Goal: Task Accomplishment & Management: Manage account settings

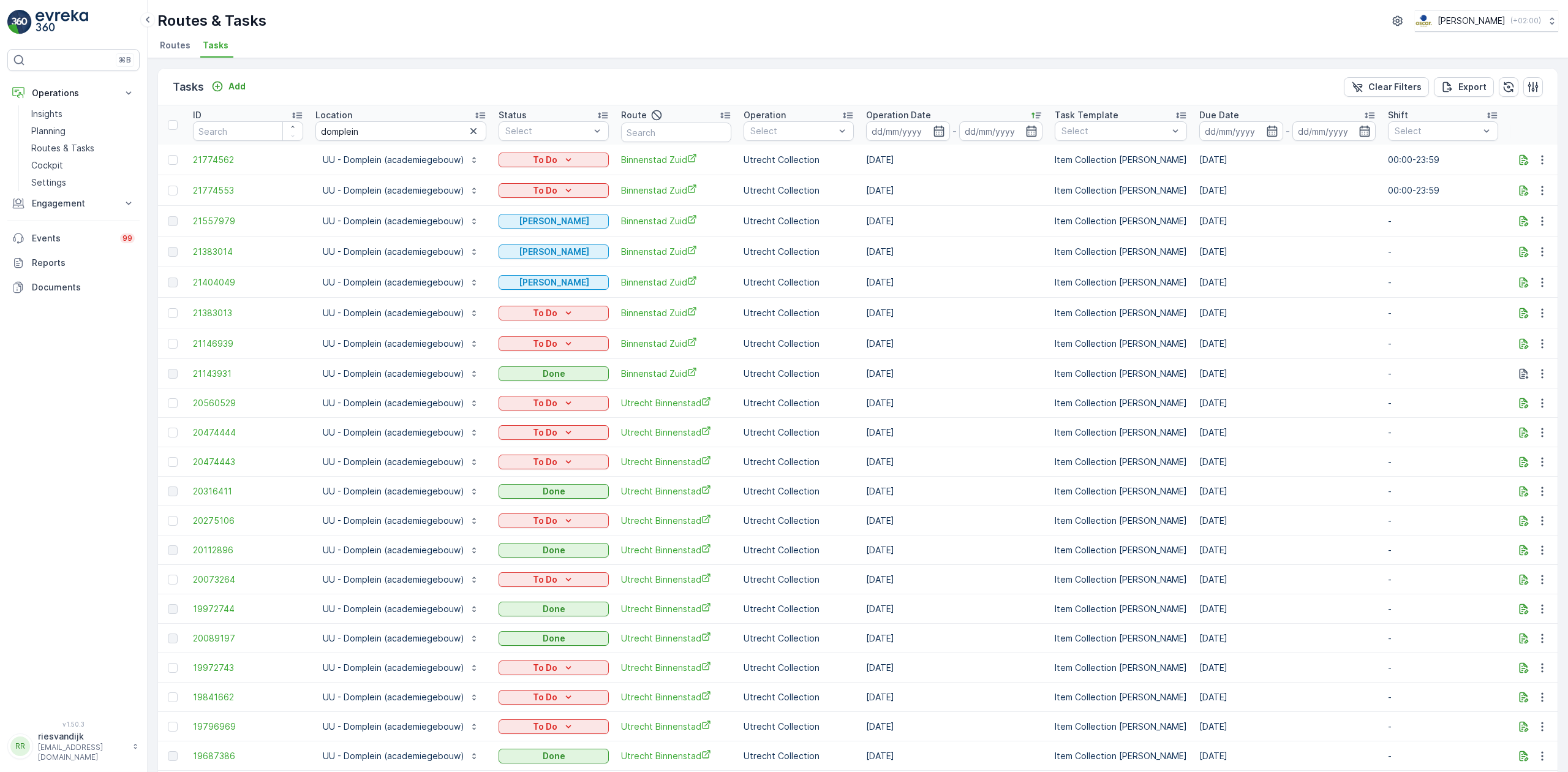
click at [446, 27] on div "Routes & Tasks Oscar Circulair ( +02:00 )" at bounding box center [858, 21] width 1401 height 22
click at [403, 128] on input "domplein" at bounding box center [401, 131] width 171 height 20
click at [471, 133] on icon "button" at bounding box center [474, 132] width 13 height 13
click at [468, 128] on input "text" at bounding box center [401, 131] width 171 height 20
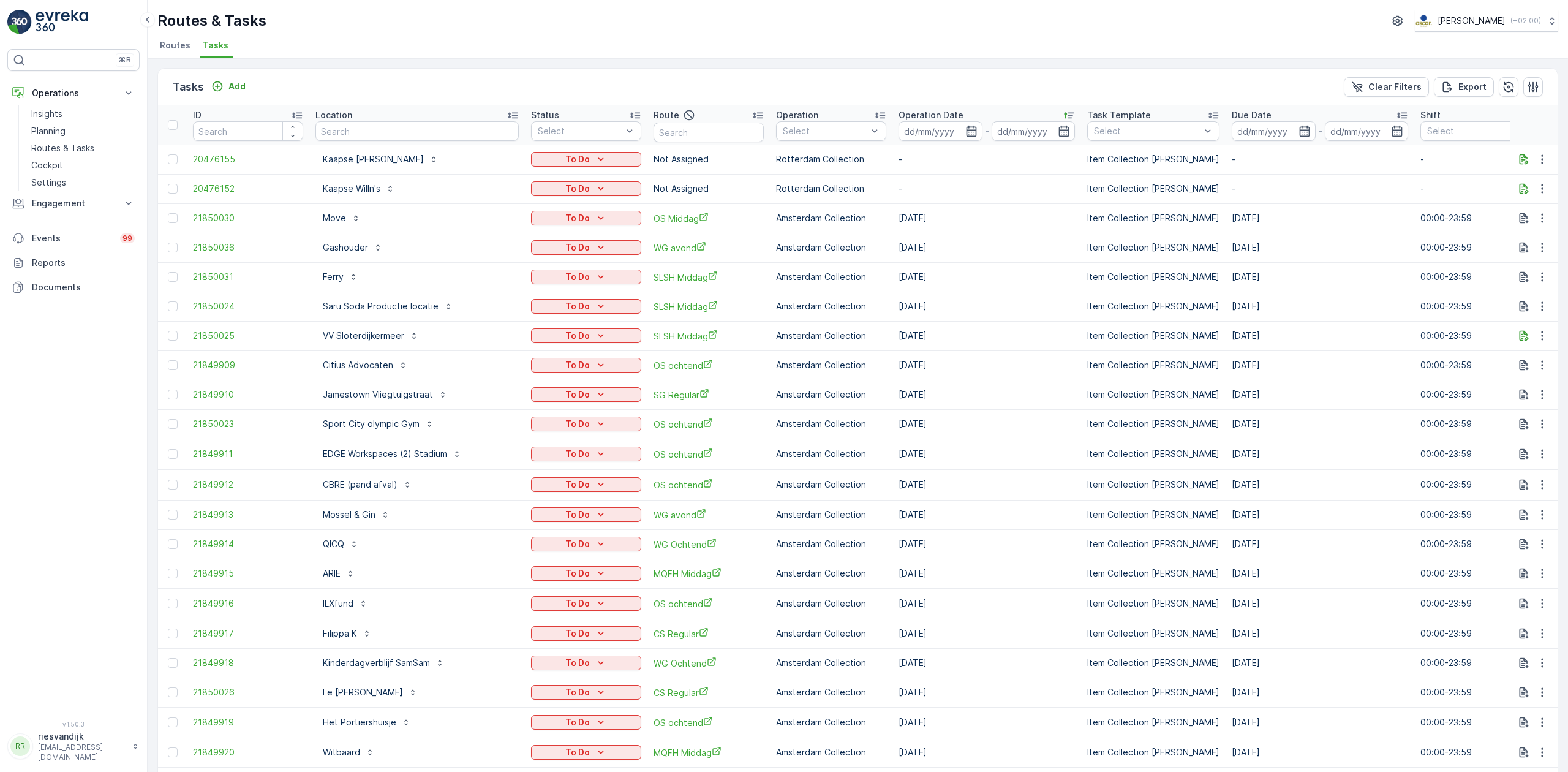
click at [432, 131] on input "text" at bounding box center [417, 131] width 204 height 20
click at [62, 196] on button "Engagement" at bounding box center [73, 203] width 132 height 24
click at [67, 273] on p "Service Points" at bounding box center [61, 276] width 59 height 13
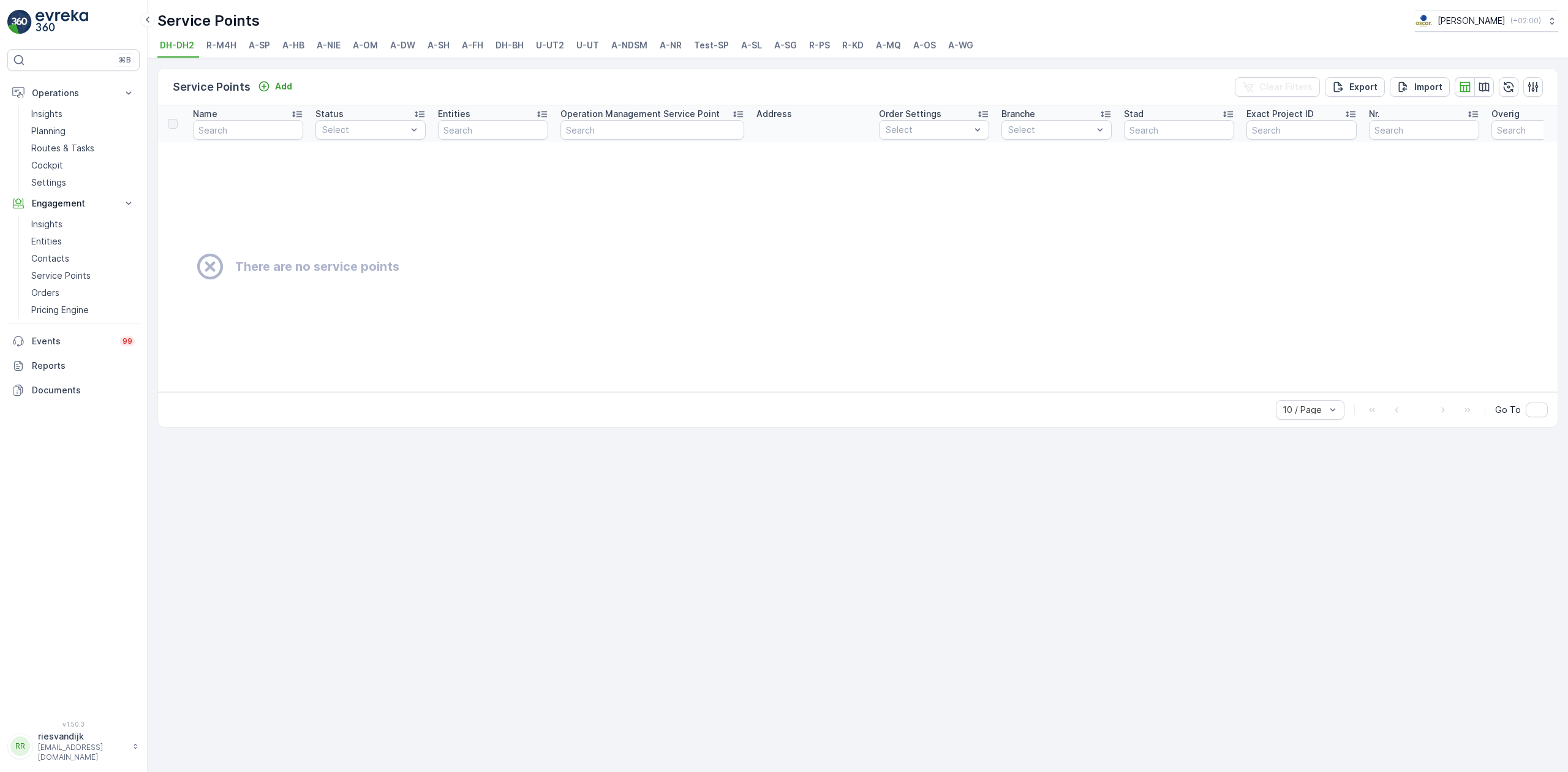
click at [553, 44] on span "U-UT2" at bounding box center [550, 45] width 28 height 13
click at [577, 45] on span "U-UT" at bounding box center [587, 45] width 23 height 13
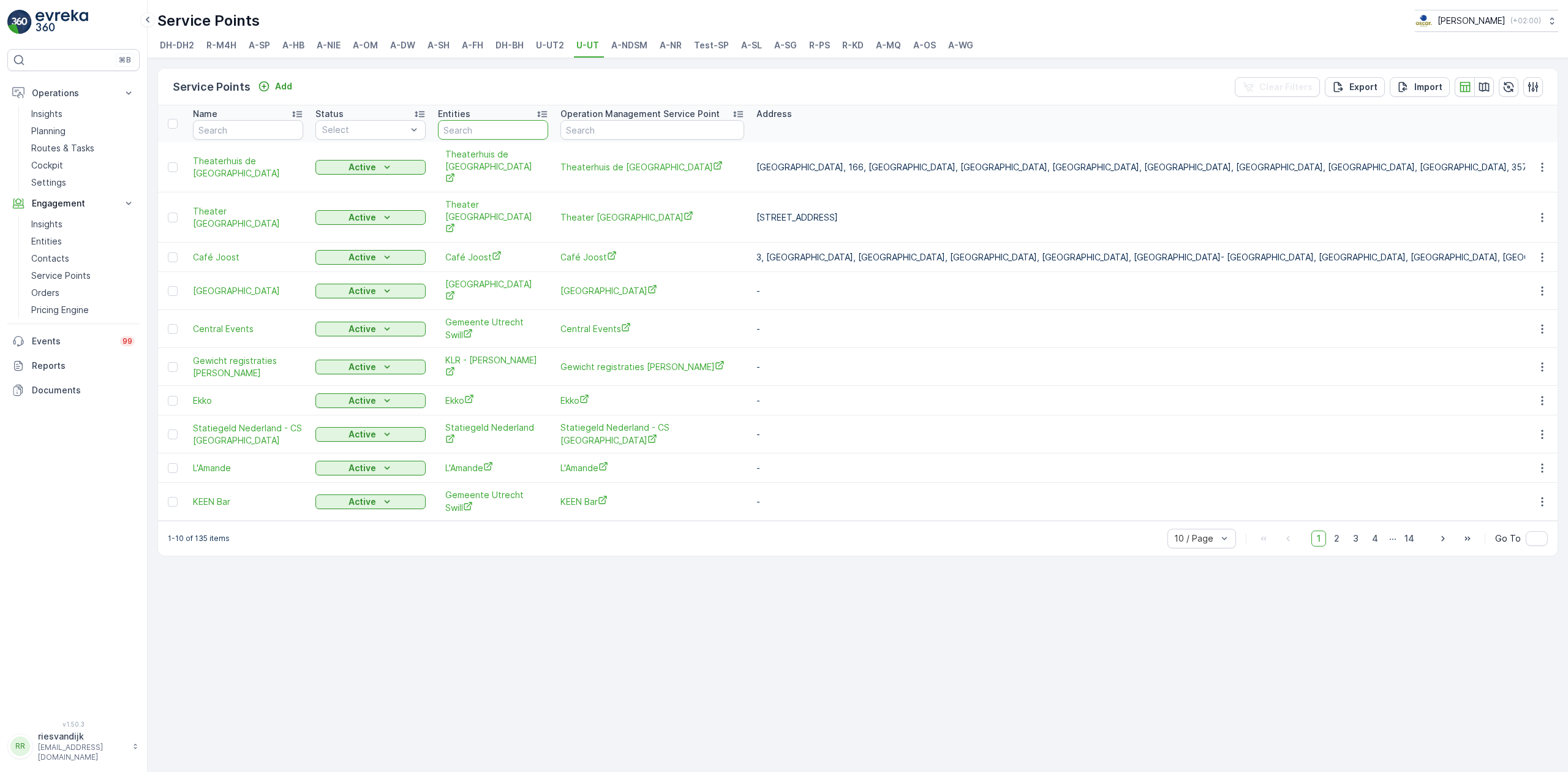
click at [477, 128] on input "text" at bounding box center [492, 129] width 110 height 20
type input "uu"
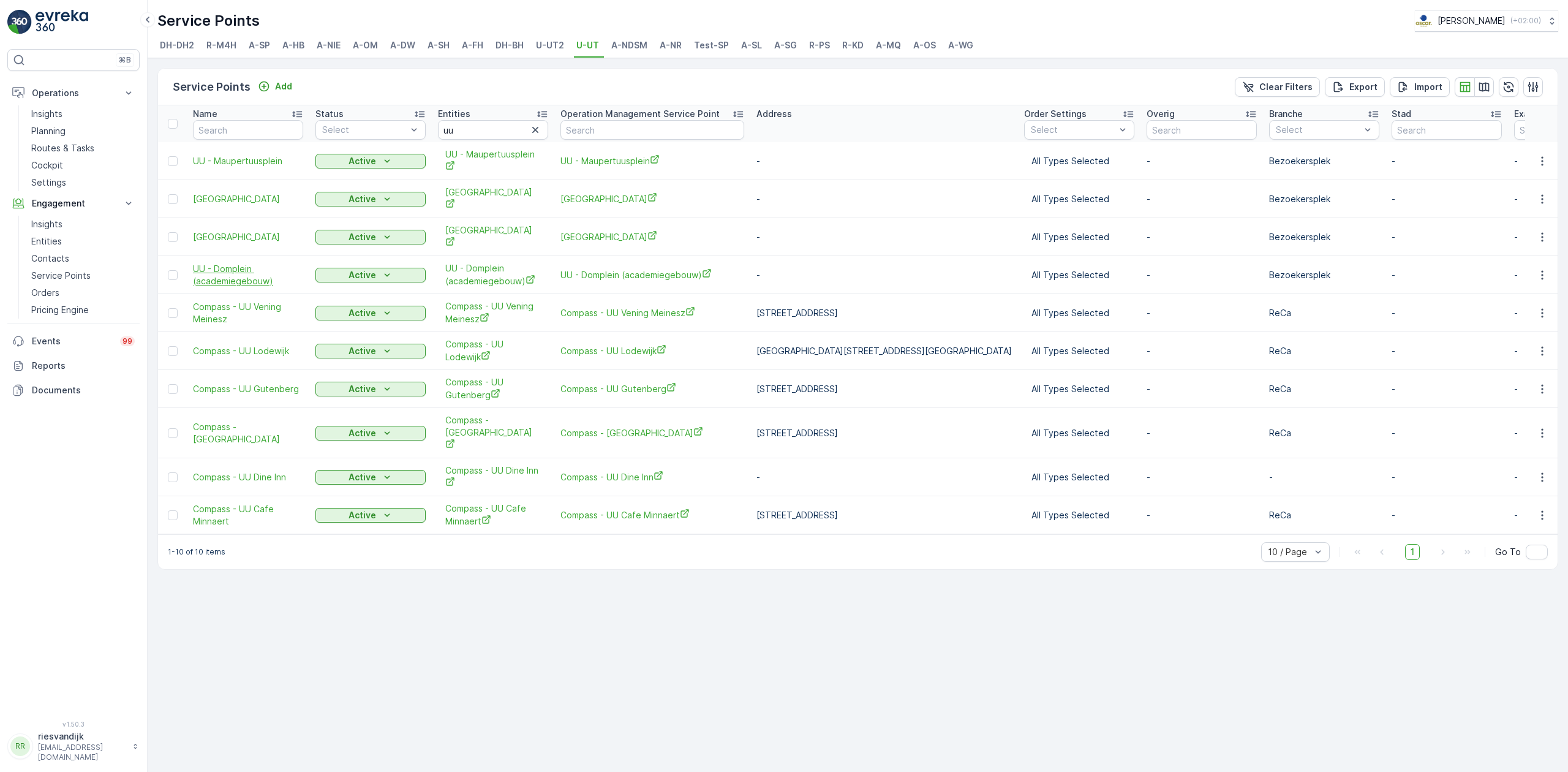
click at [241, 263] on span "UU - Domplein (academiegebouw)" at bounding box center [247, 275] width 110 height 24
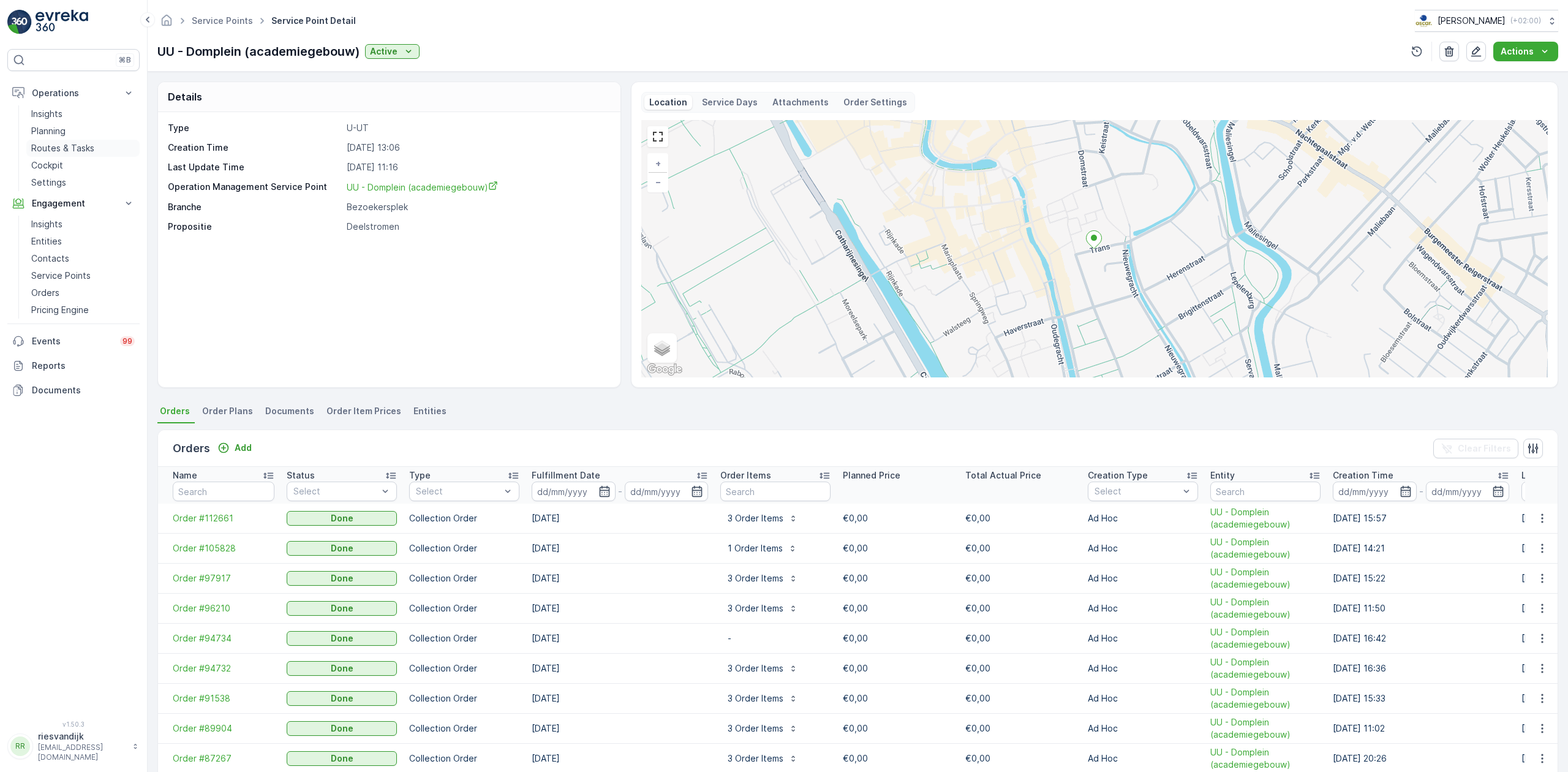
click at [77, 148] on p "Routes & Tasks" at bounding box center [63, 149] width 63 height 13
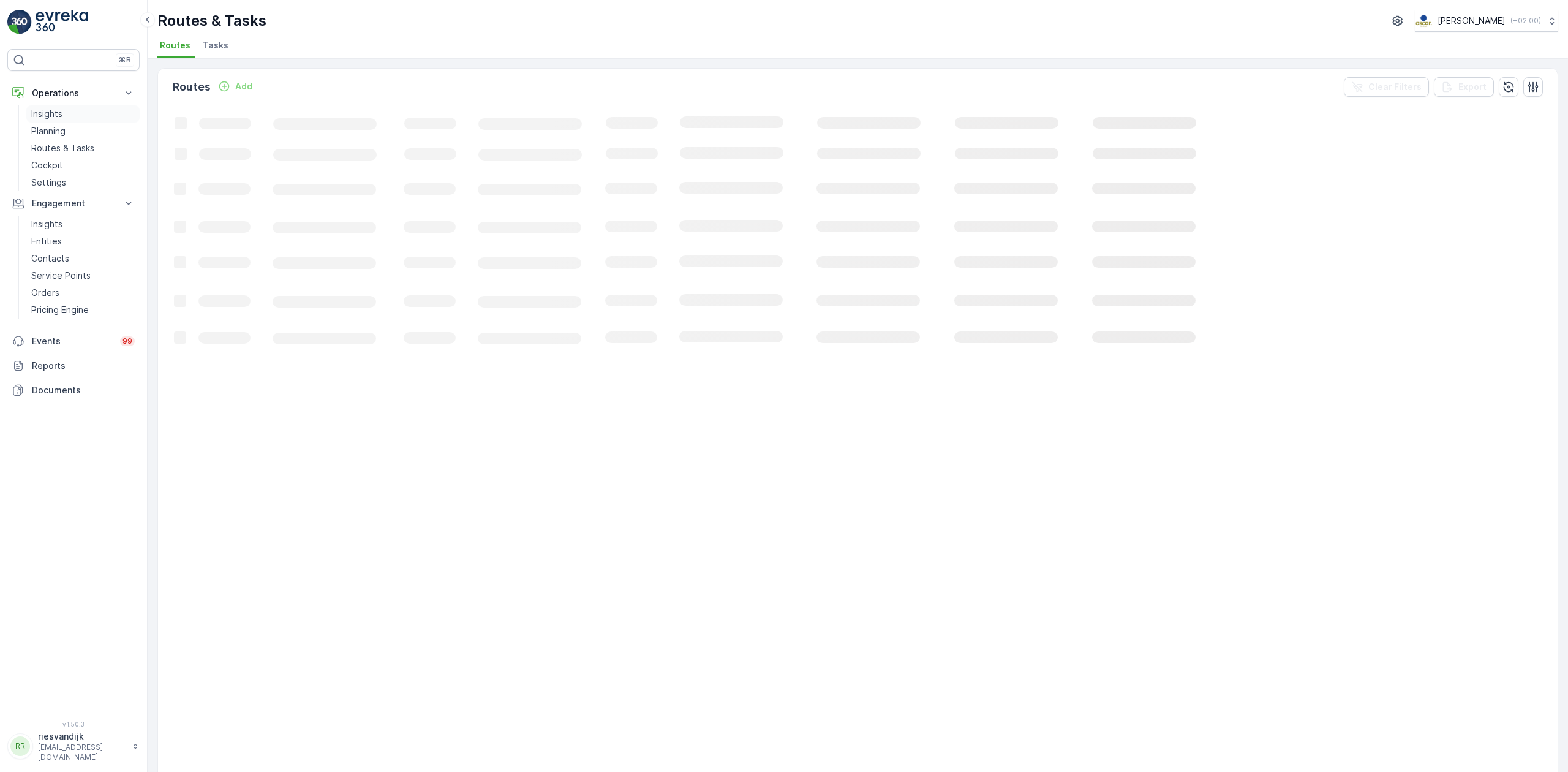
click at [64, 131] on p "Planning" at bounding box center [49, 132] width 34 height 13
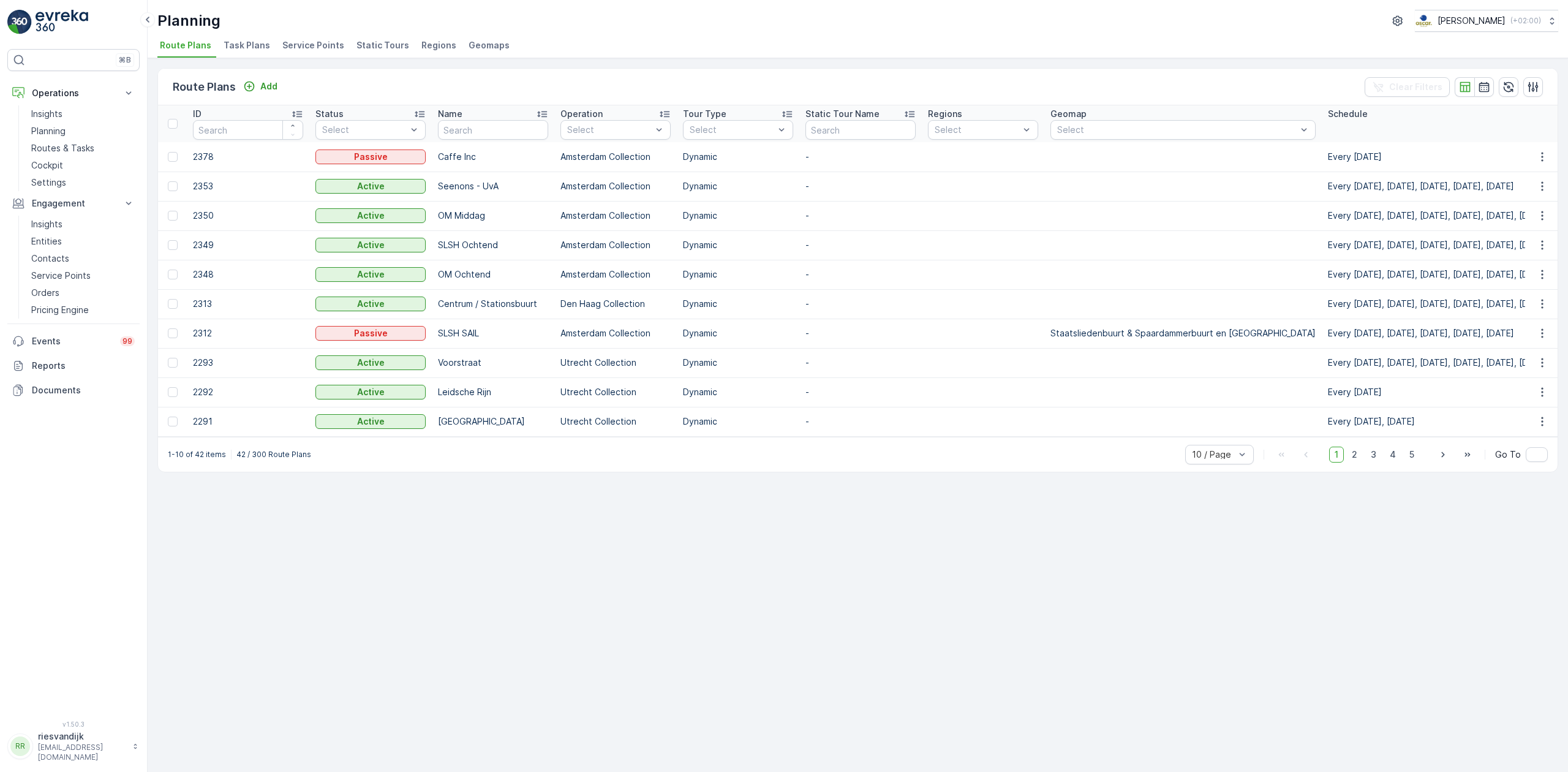
click at [303, 44] on span "Service Points" at bounding box center [313, 45] width 62 height 13
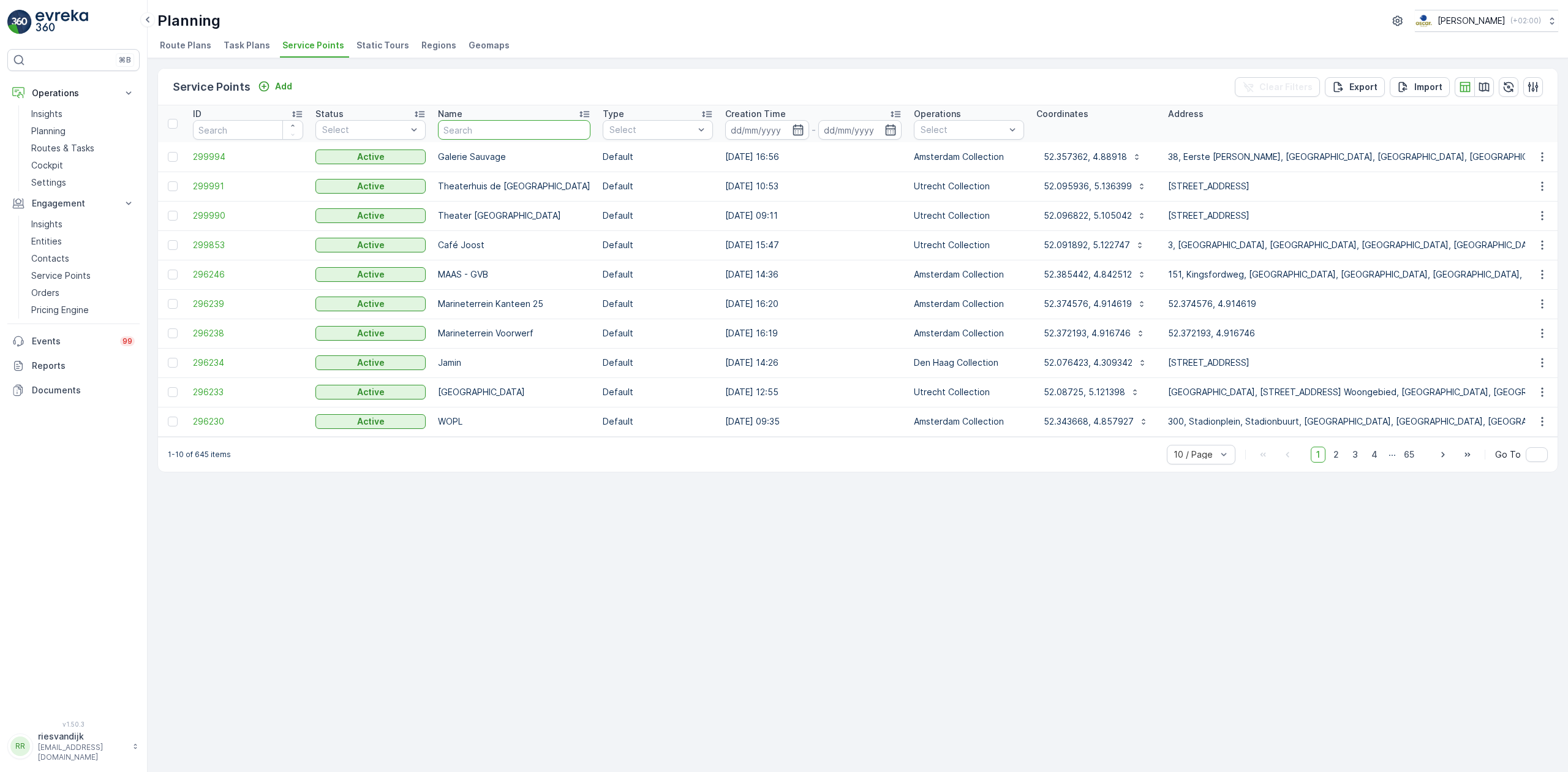
click at [494, 128] on input "text" at bounding box center [514, 129] width 153 height 20
type input "uu - d"
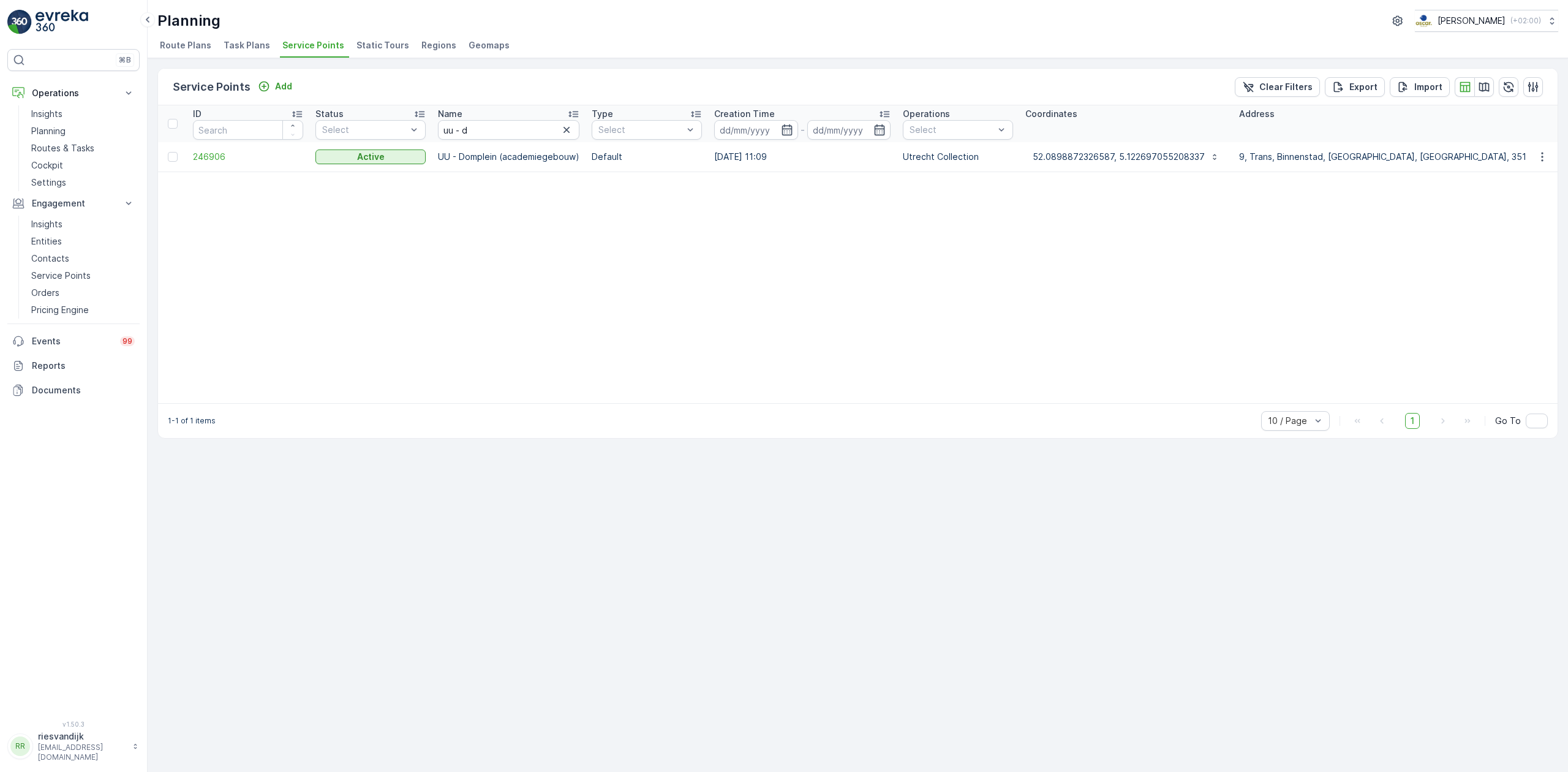
click at [1530, 150] on td at bounding box center [1541, 157] width 33 height 30
click at [1531, 152] on button "button" at bounding box center [1542, 157] width 22 height 15
click at [1516, 191] on span "Edit Service Point" at bounding box center [1507, 193] width 74 height 13
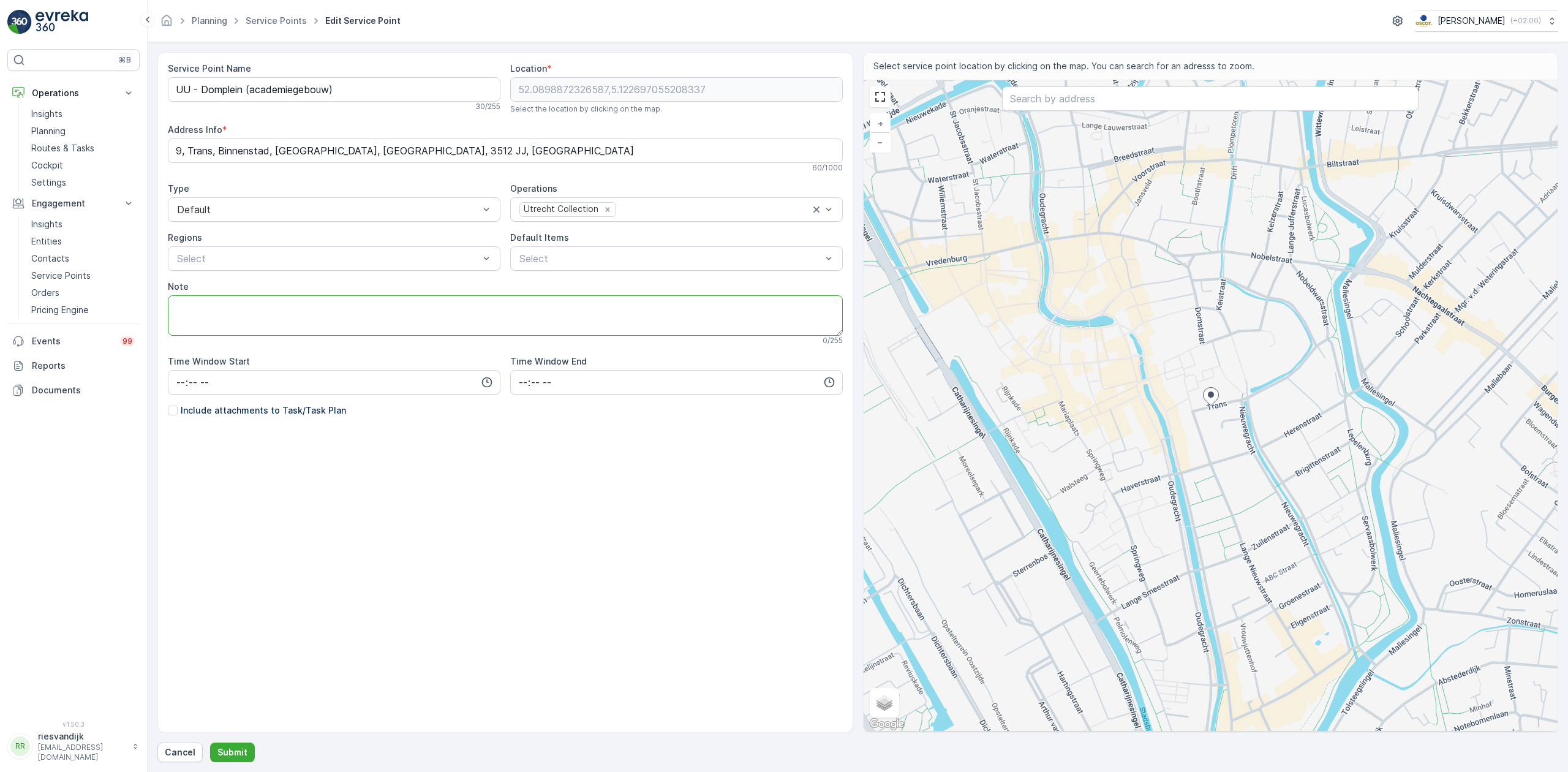
click at [346, 319] on textarea "Note" at bounding box center [505, 316] width 675 height 41
drag, startPoint x: 232, startPoint y: 302, endPoint x: 202, endPoint y: 308, distance: 30.6
click at [202, 308] on textarea "Note" at bounding box center [505, 316] width 675 height 41
paste textarea "receptie bereikbaar via 030-2538252"
click at [175, 309] on textarea "receptie bereikbaar via 030-2538252" at bounding box center [505, 316] width 675 height 41
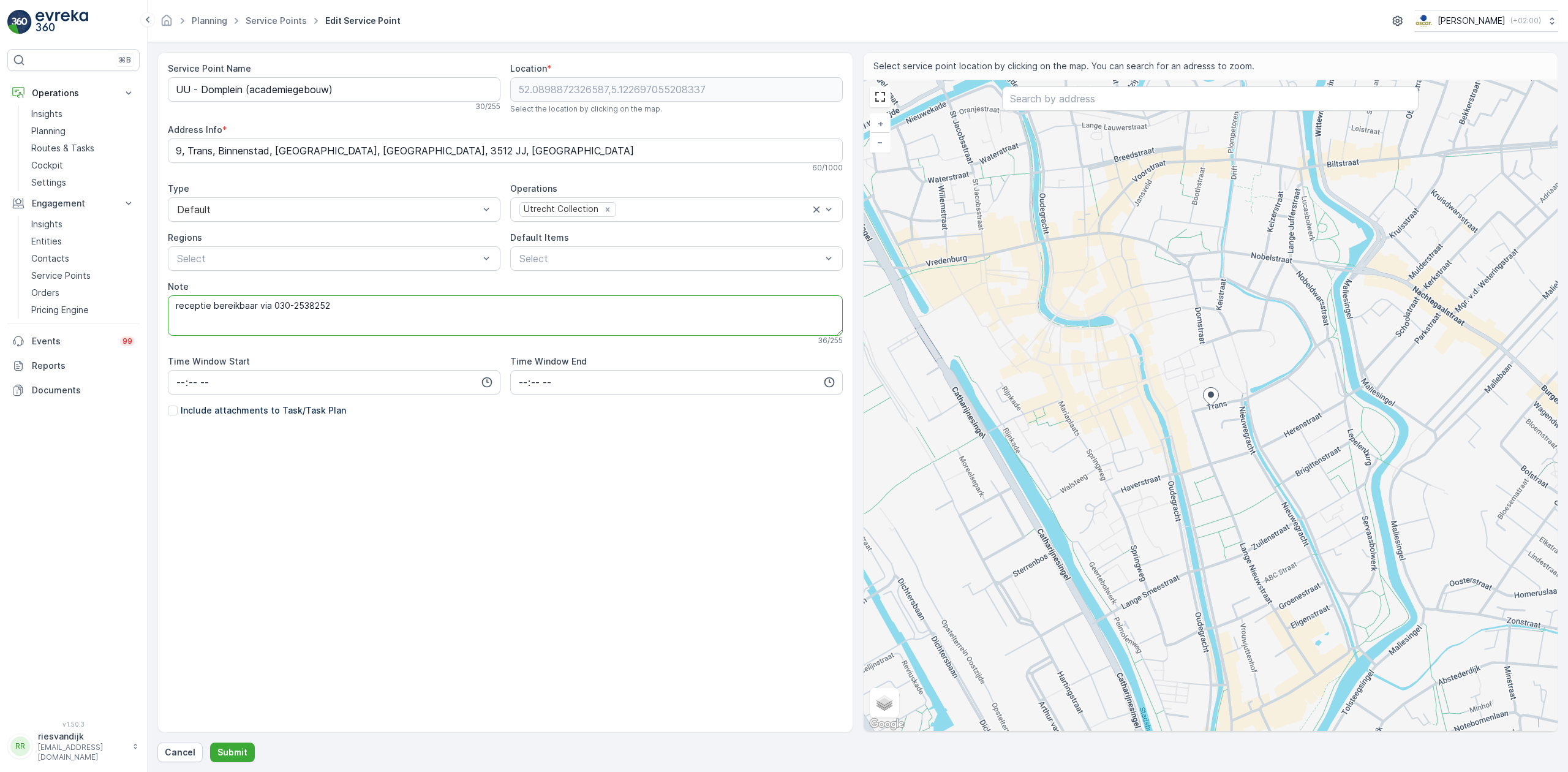
click at [269, 315] on textarea "receptie bereikbaar via 030-2538252" at bounding box center [505, 316] width 675 height 41
click at [409, 316] on textarea "receptie bereikbaar via 030-2538252" at bounding box center [505, 316] width 675 height 41
drag, startPoint x: 179, startPoint y: 312, endPoint x: 206, endPoint y: 310, distance: 27.1
click at [182, 312] on textarea "receptie bereikbaar via 030-2538252" at bounding box center [505, 316] width 675 height 41
type textarea "Deur tussen 6 en 8 receptie bereikbaar via 030-2538252"
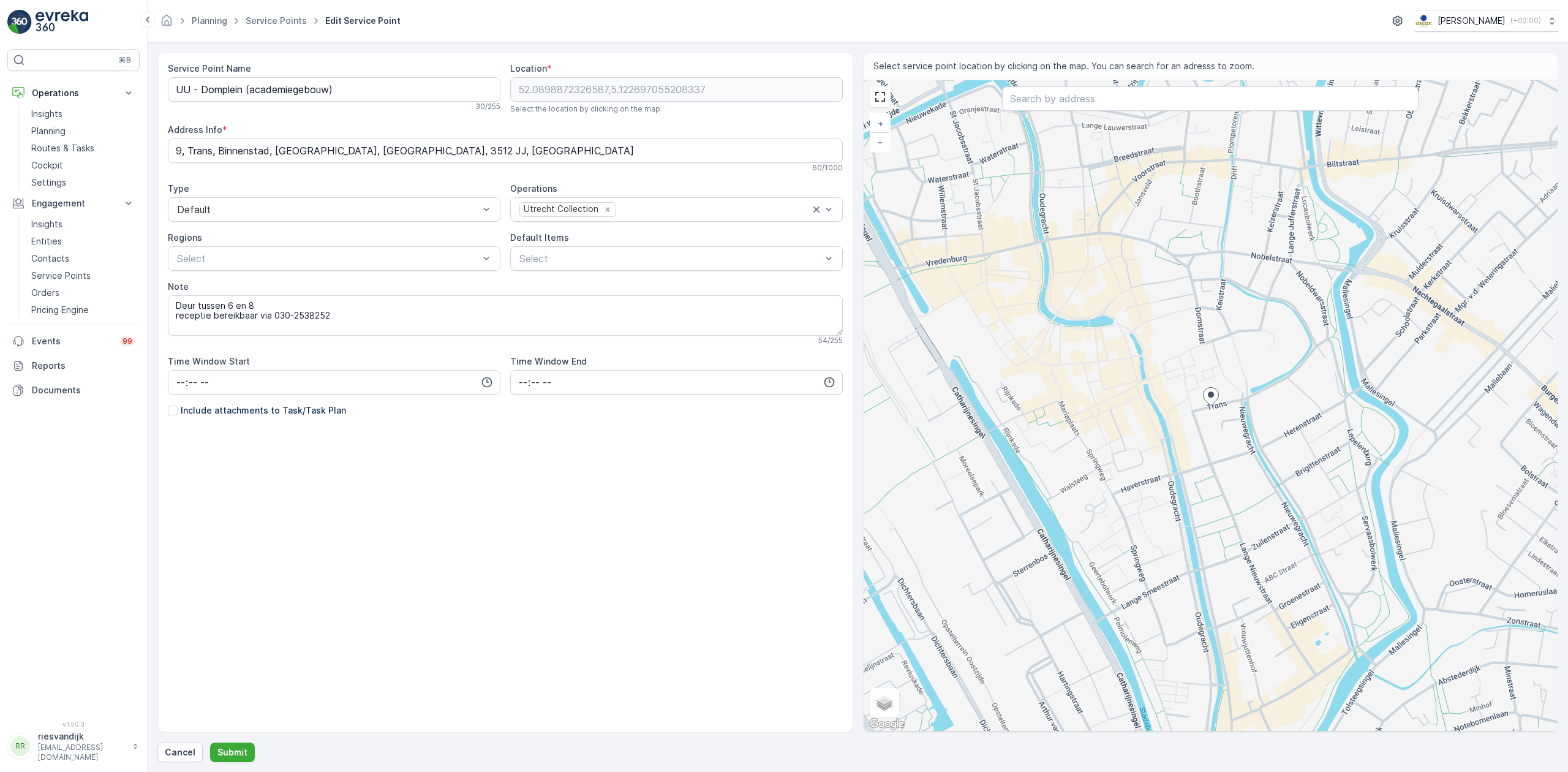
drag, startPoint x: 236, startPoint y: 401, endPoint x: 234, endPoint y: 410, distance: 9.2
click at [236, 402] on div "Service Point Name UU - Domplein (academiegebouw) 30 / 255 Location * 52.089887…" at bounding box center [505, 269] width 675 height 413
click at [234, 410] on p "Include attachments to Task/Task Plan" at bounding box center [263, 410] width 165 height 13
click at [168, 404] on input "Include attachments to Task/Task Plan" at bounding box center [168, 404] width 0 height 0
click at [232, 746] on p "Submit" at bounding box center [232, 752] width 30 height 13
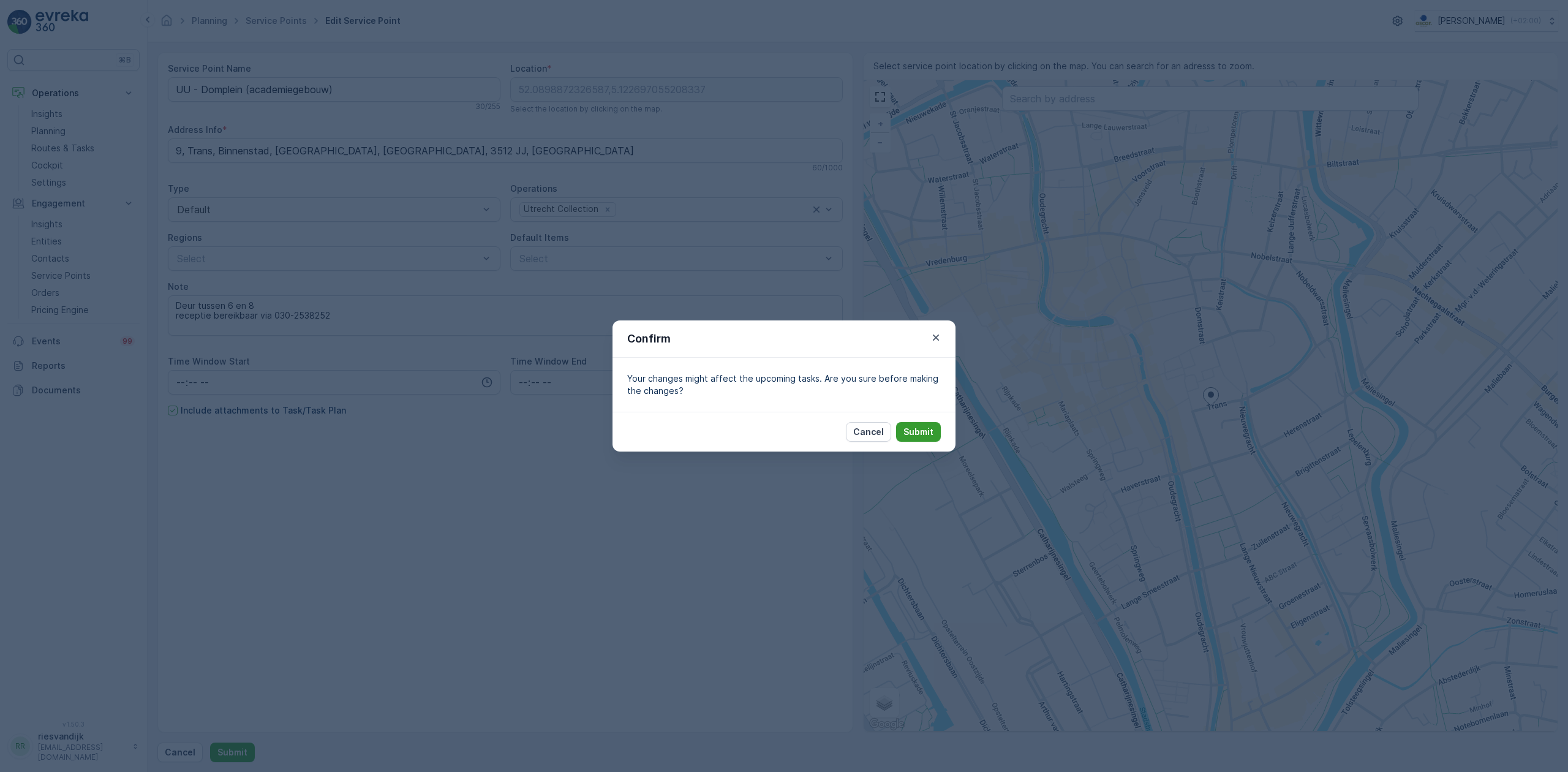
click at [932, 436] on p "Submit" at bounding box center [918, 432] width 30 height 13
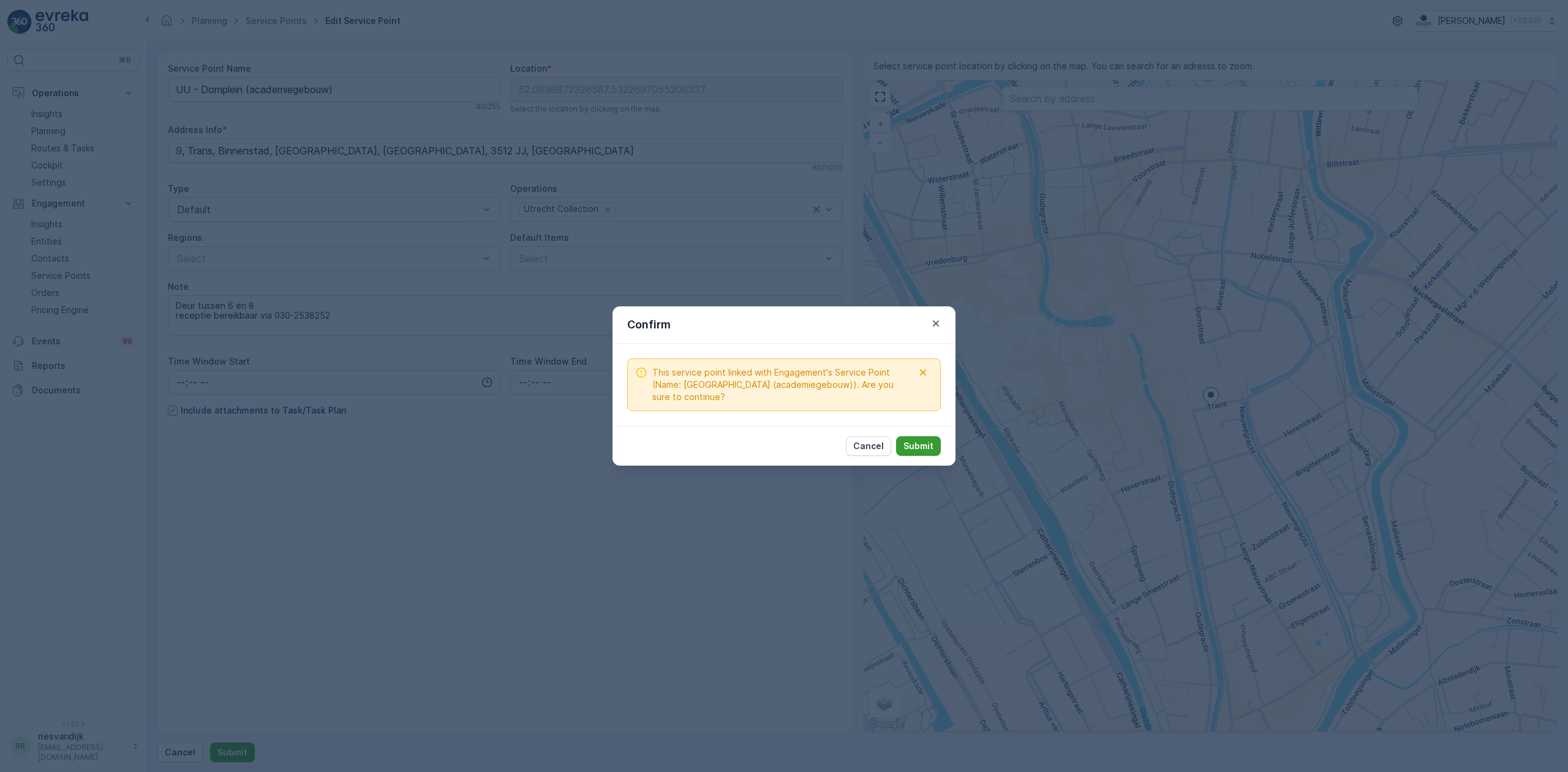
click at [903, 445] on button "Submit" at bounding box center [918, 446] width 45 height 20
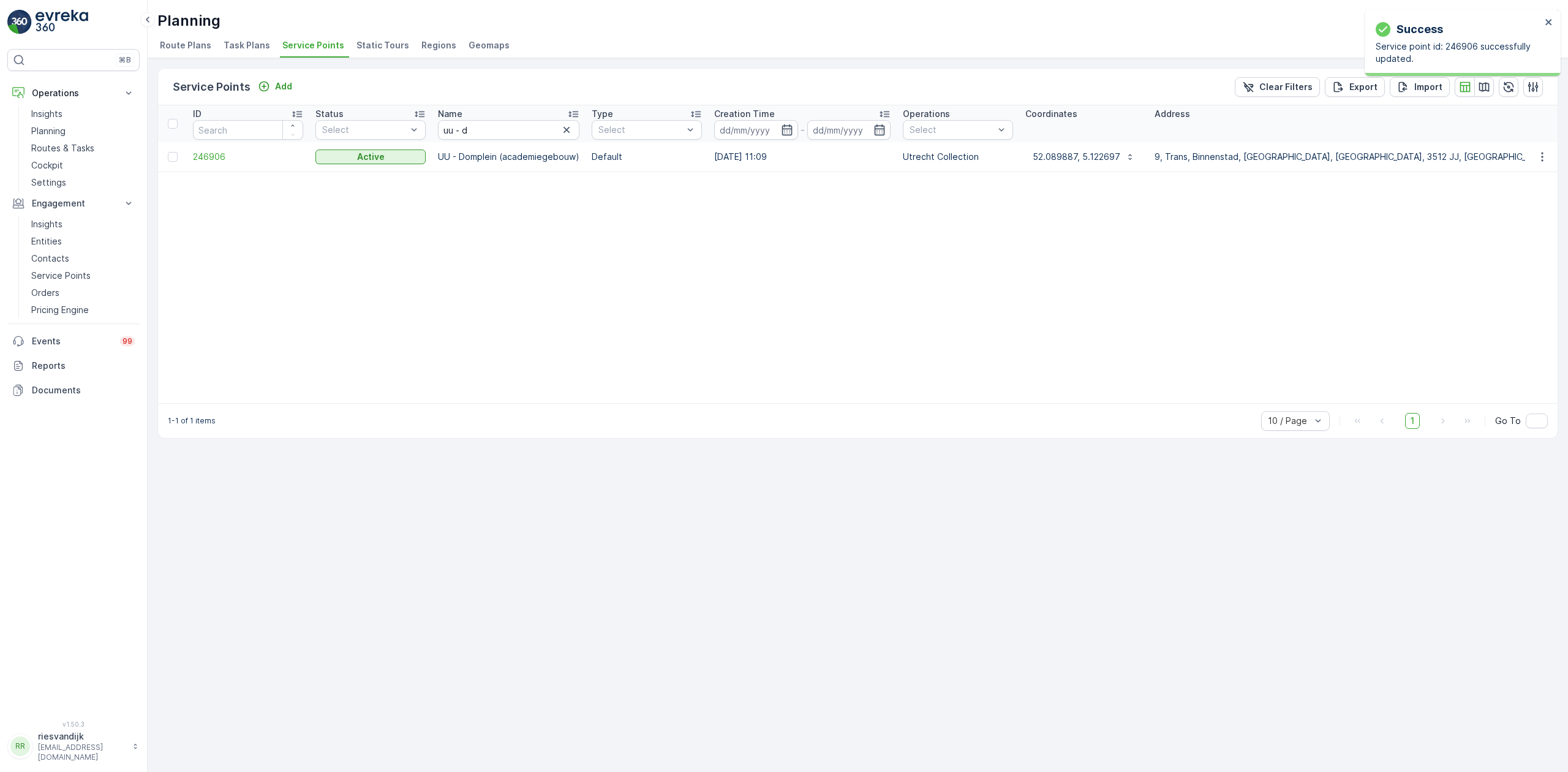
click at [265, 46] on span "Task Plans" at bounding box center [247, 45] width 46 height 13
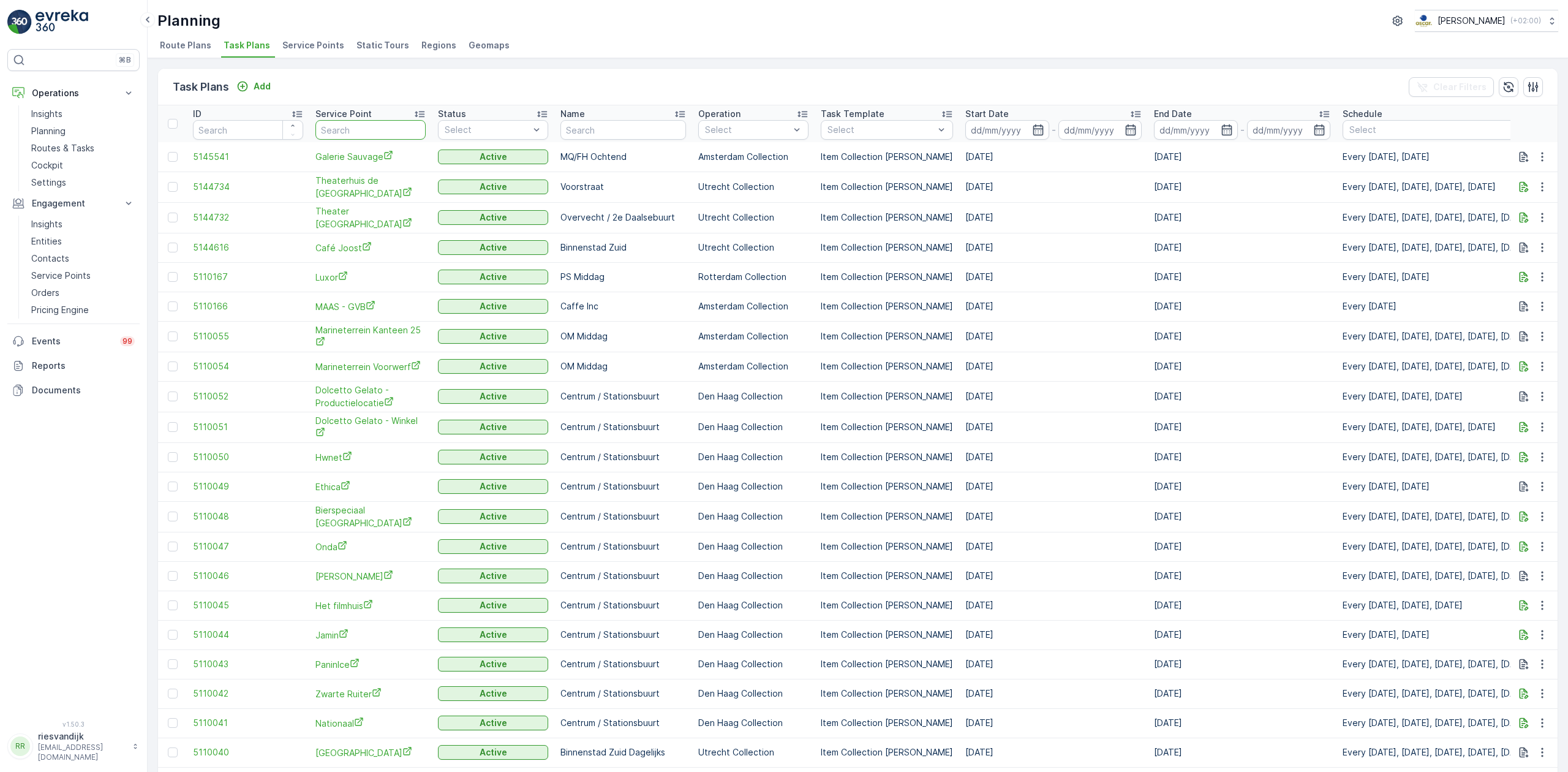
click at [413, 125] on input "text" at bounding box center [370, 129] width 110 height 20
type input "uu - dom"
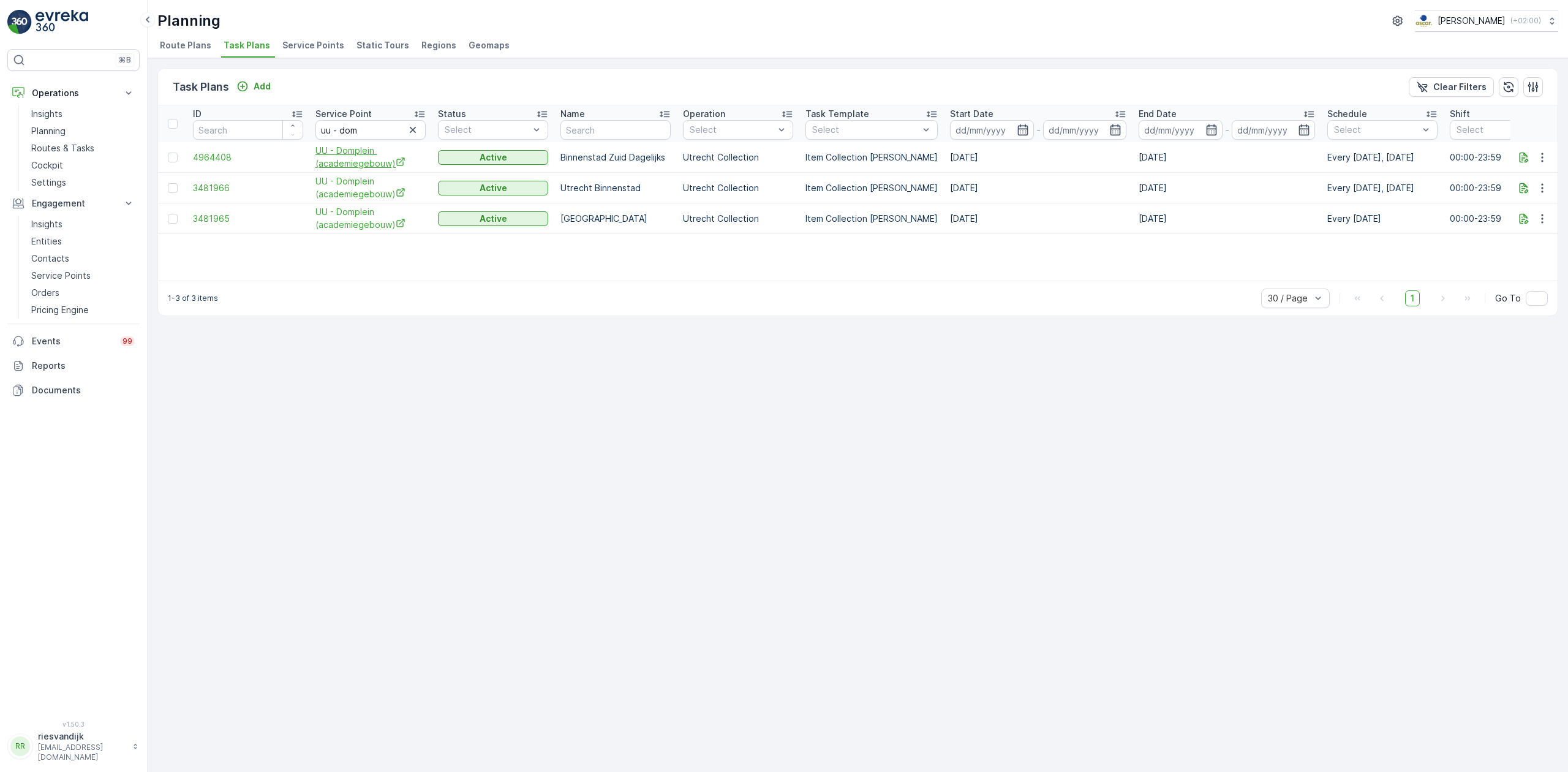
click at [347, 150] on span "UU - Domplein (academiegebouw)" at bounding box center [370, 157] width 110 height 25
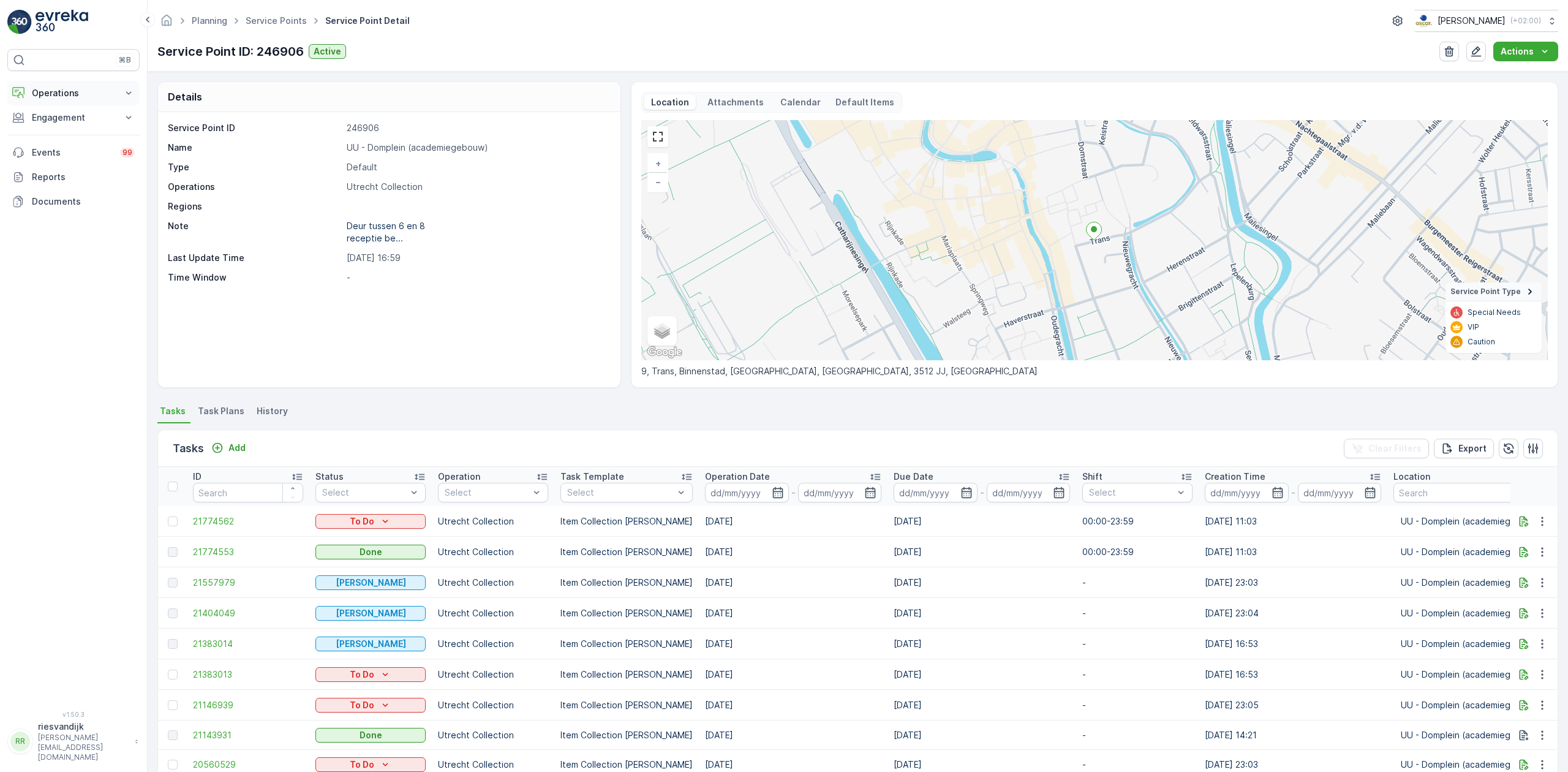
click at [84, 99] on p "Operations" at bounding box center [74, 93] width 83 height 13
click at [71, 141] on link "Routes & Tasks" at bounding box center [83, 148] width 114 height 17
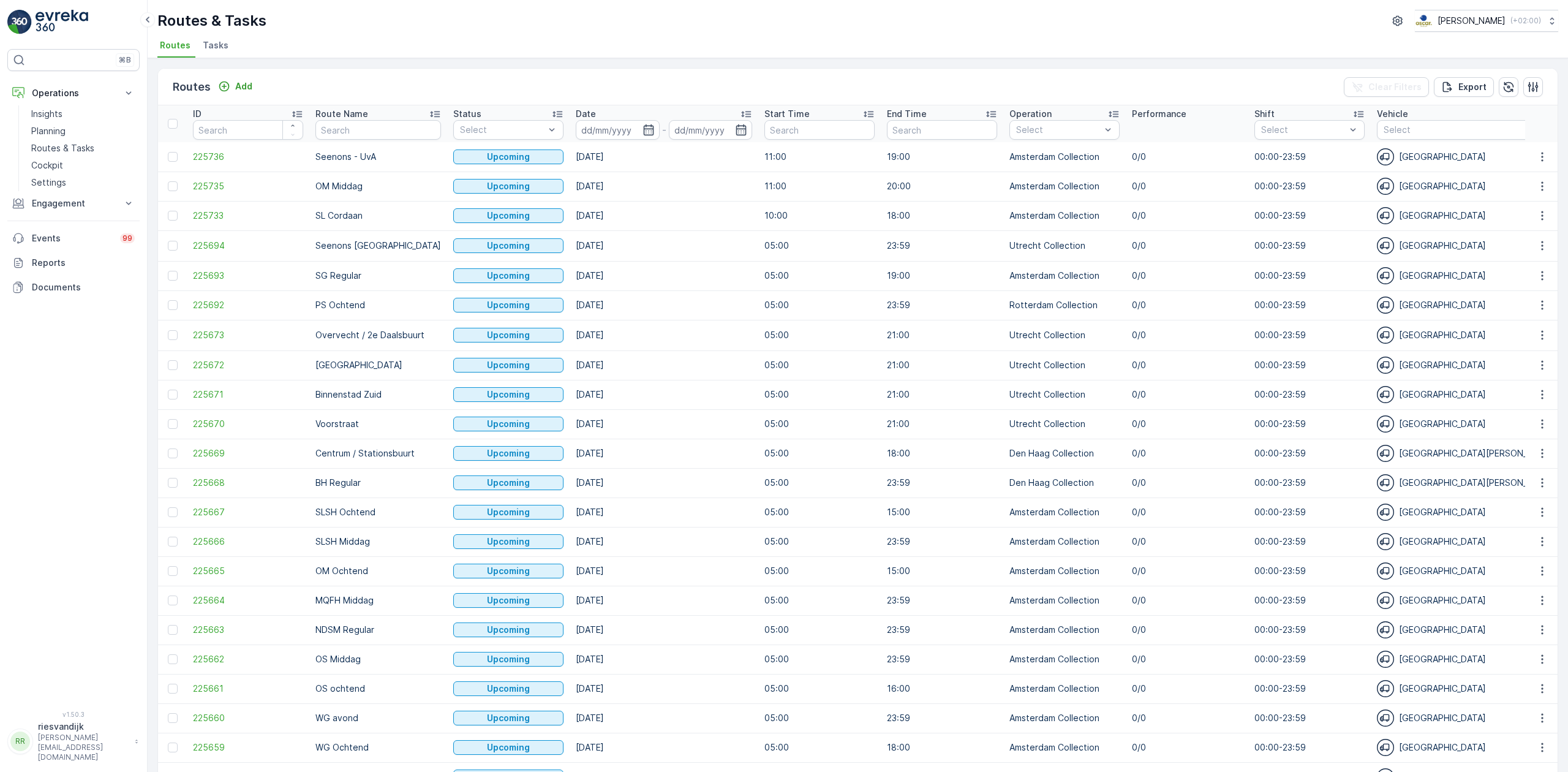
click at [224, 55] on li "Tasks" at bounding box center [217, 47] width 33 height 21
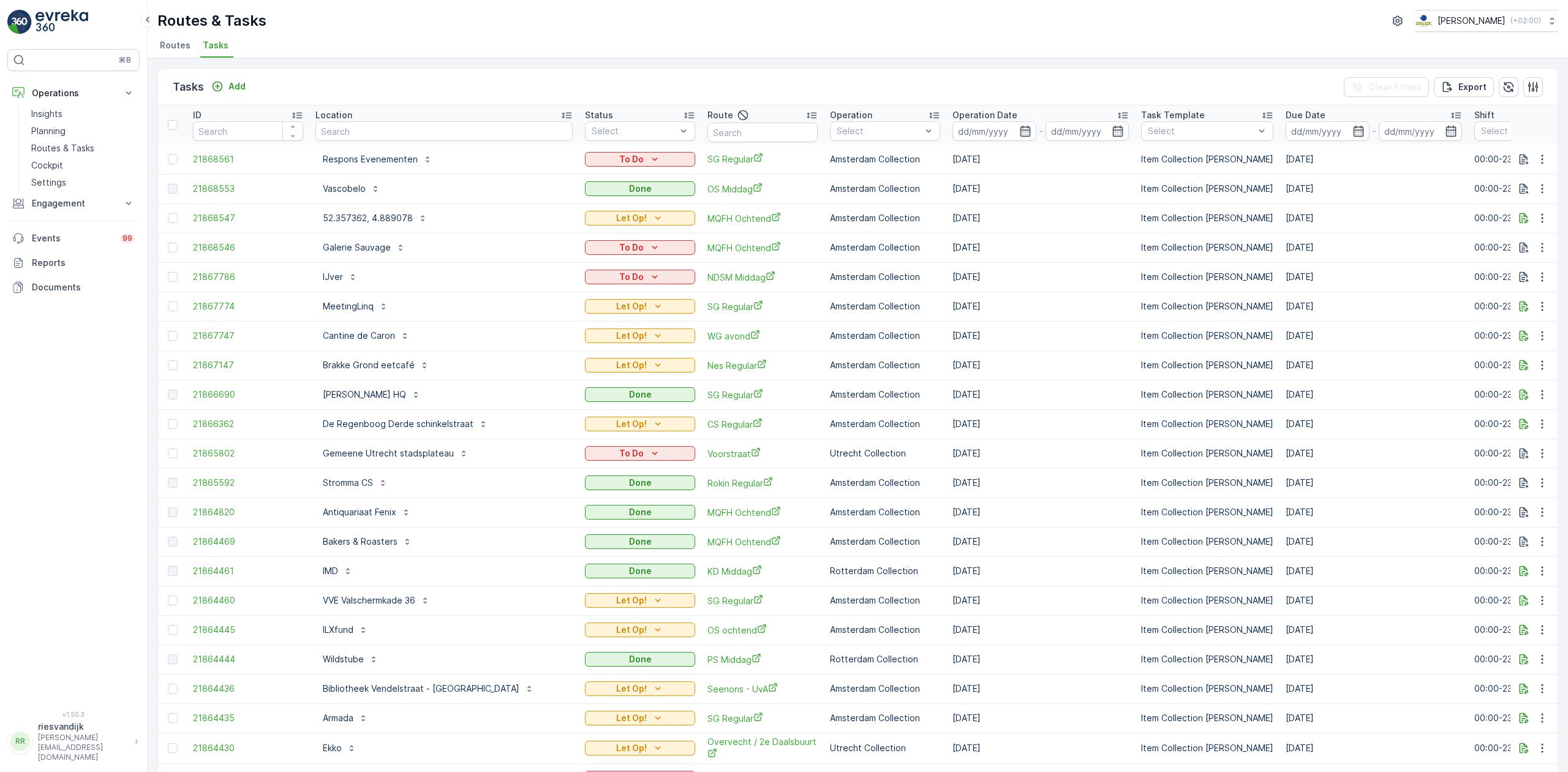
click at [354, 130] on input "text" at bounding box center [444, 131] width 258 height 20
click at [407, 161] on p "Respons Evenementen" at bounding box center [369, 160] width 95 height 13
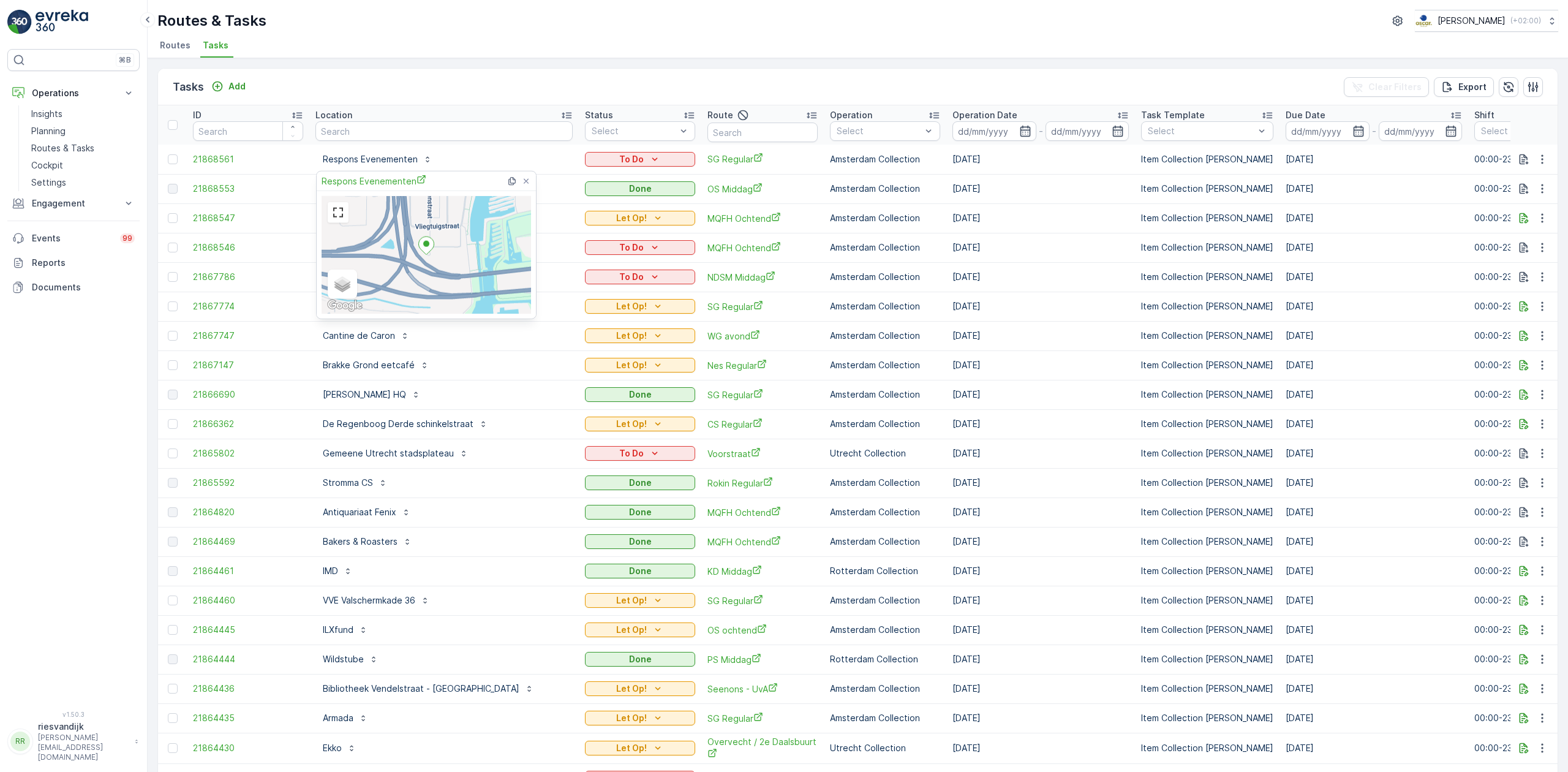
click at [649, 69] on div "Tasks Add Clear Filters Export" at bounding box center [858, 87] width 1400 height 37
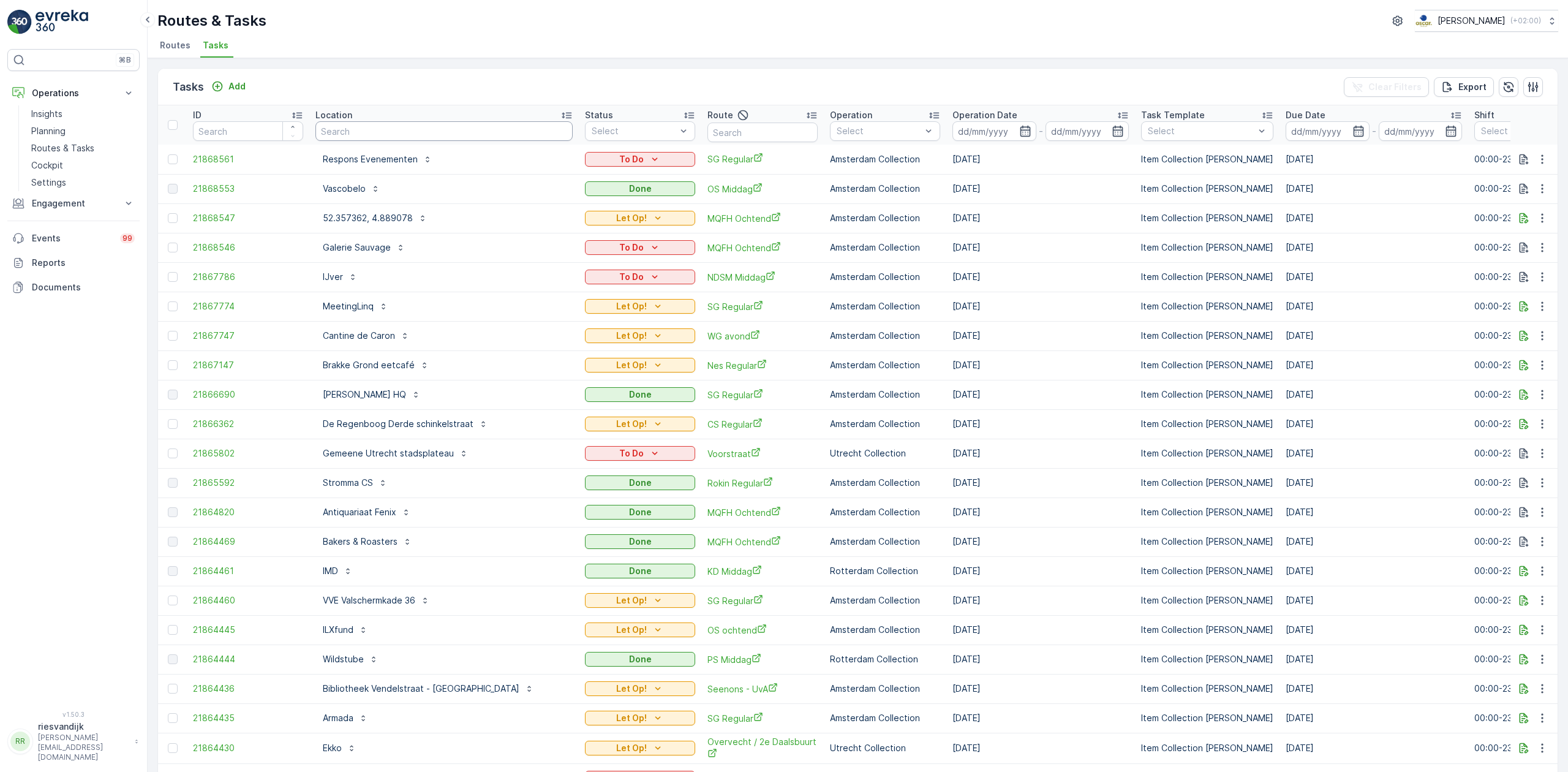
click at [392, 128] on input "text" at bounding box center [444, 131] width 258 height 20
click at [71, 126] on link "Planning" at bounding box center [83, 131] width 114 height 17
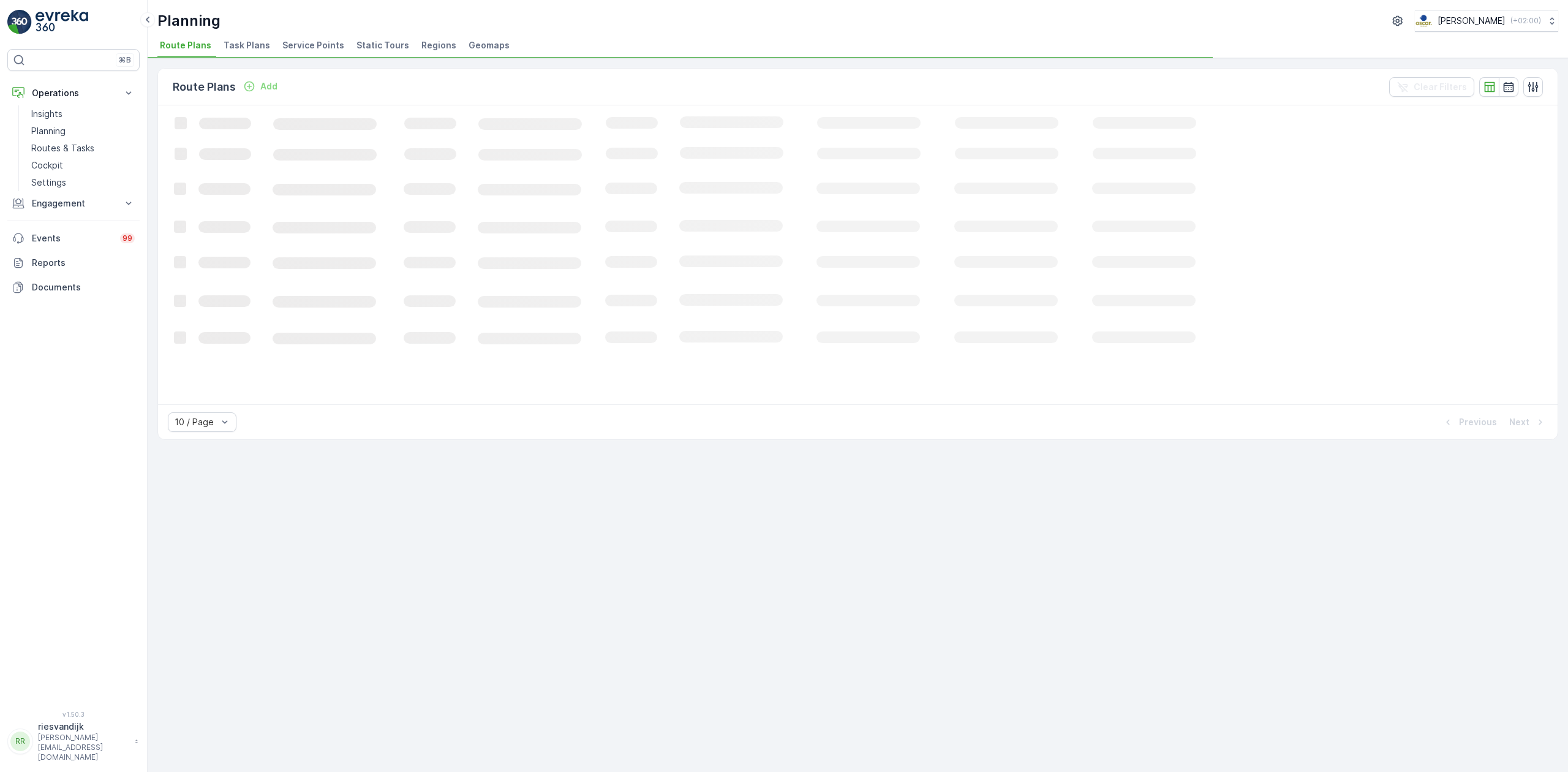
click at [241, 41] on span "Task Plans" at bounding box center [247, 45] width 46 height 13
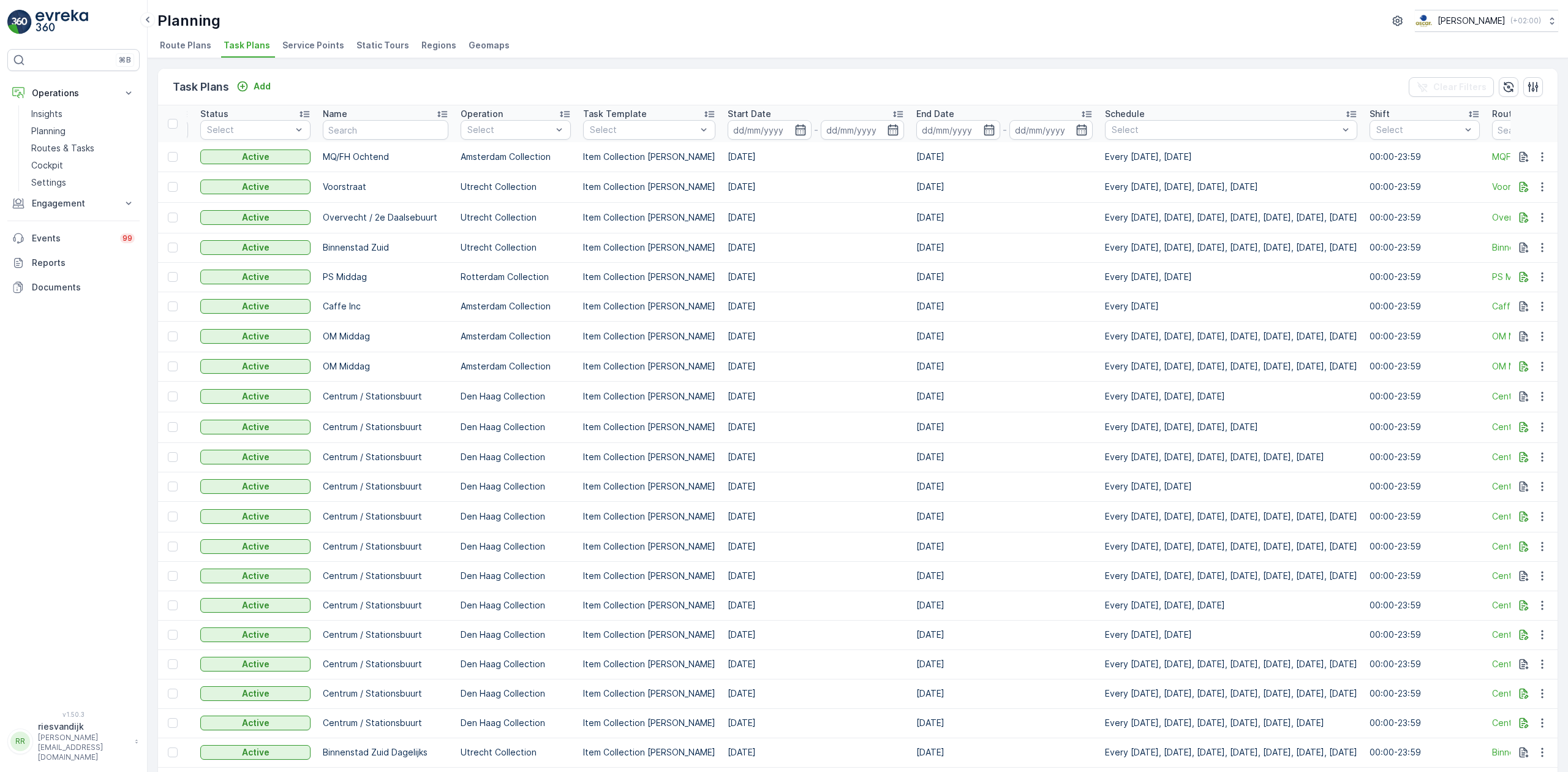
scroll to position [0, 245]
click at [1224, 114] on div "Schedule" at bounding box center [1224, 114] width 252 height 13
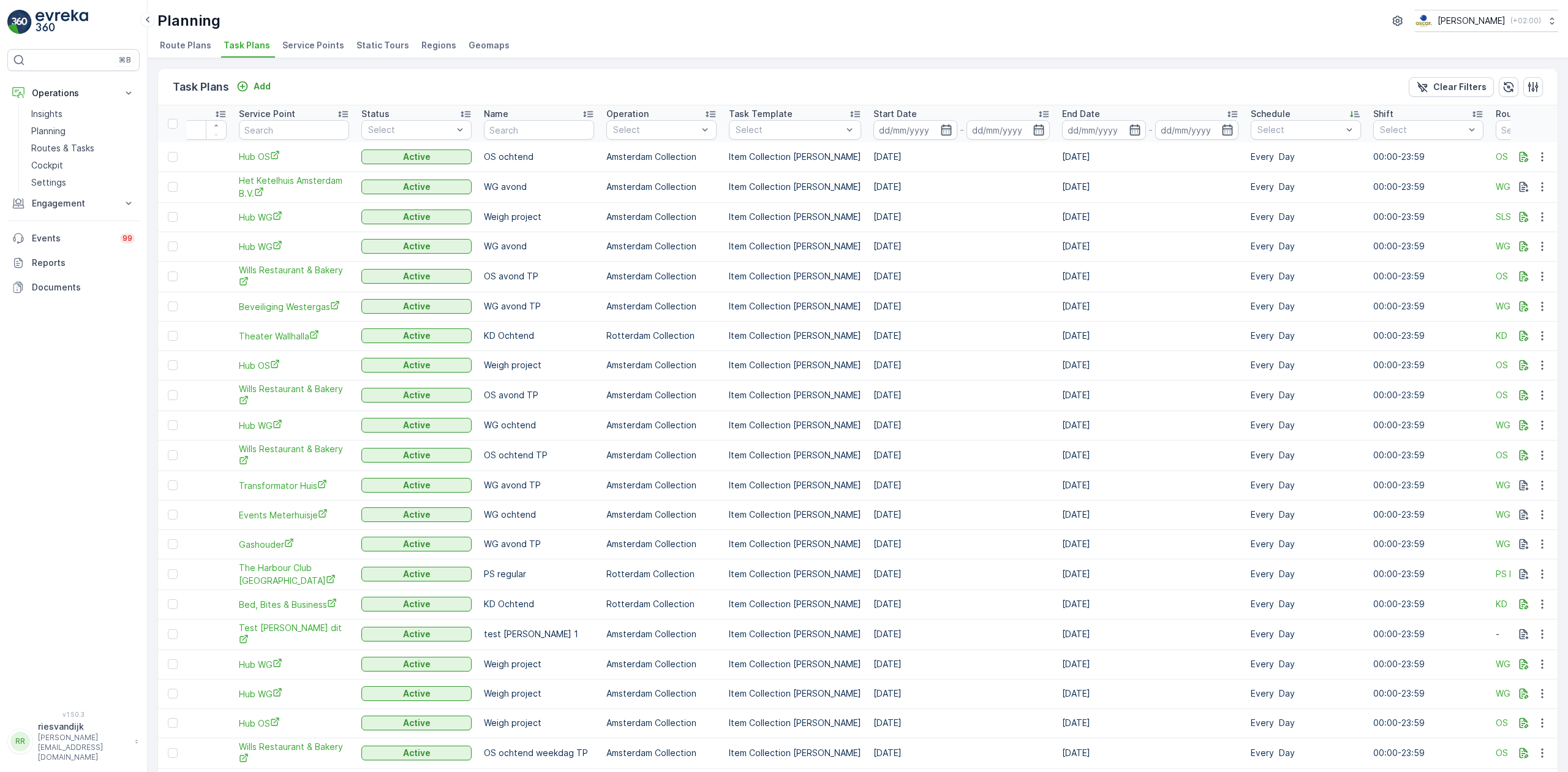
scroll to position [0, 171]
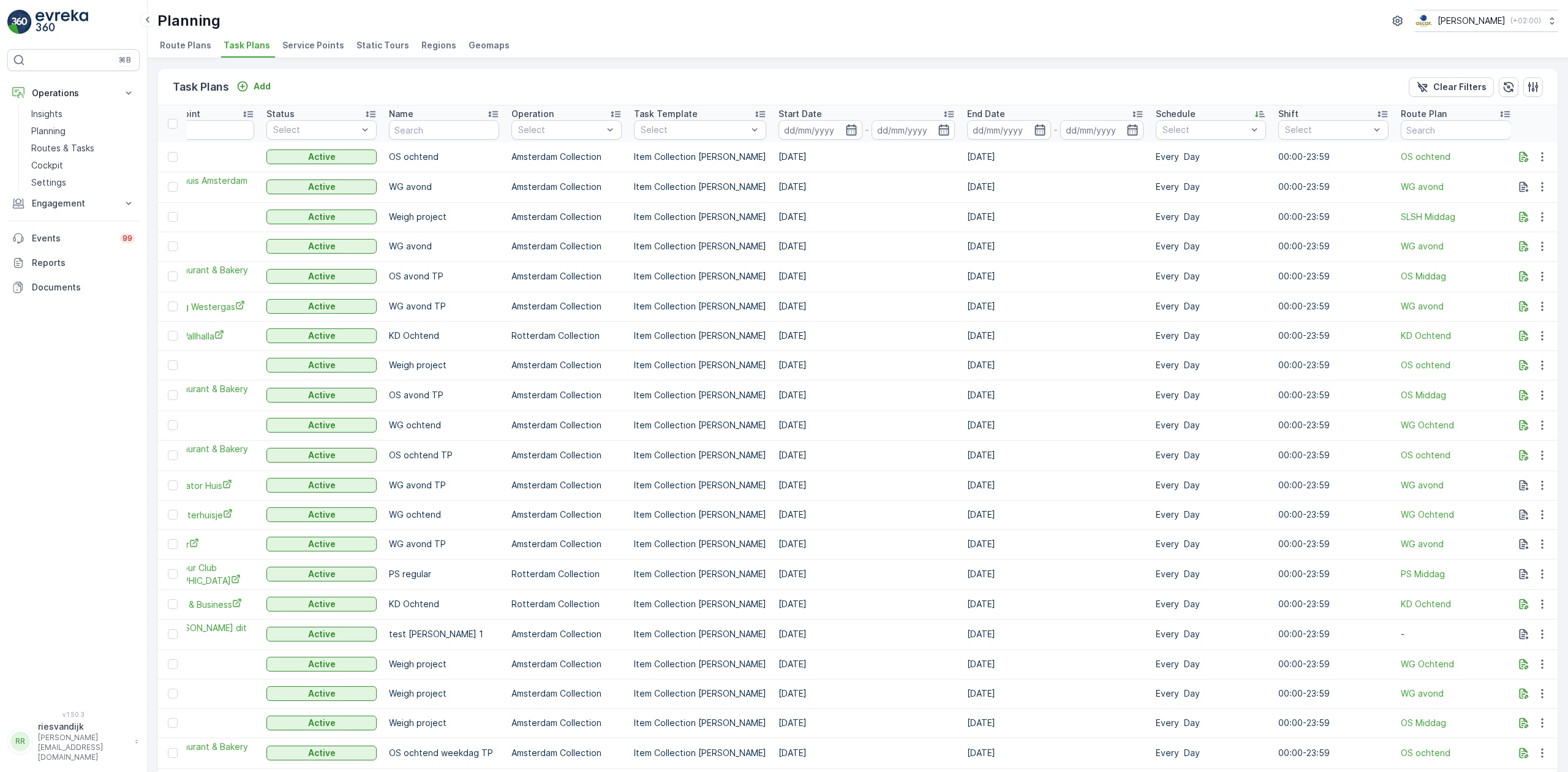
click at [1218, 110] on div "Schedule" at bounding box center [1211, 114] width 110 height 13
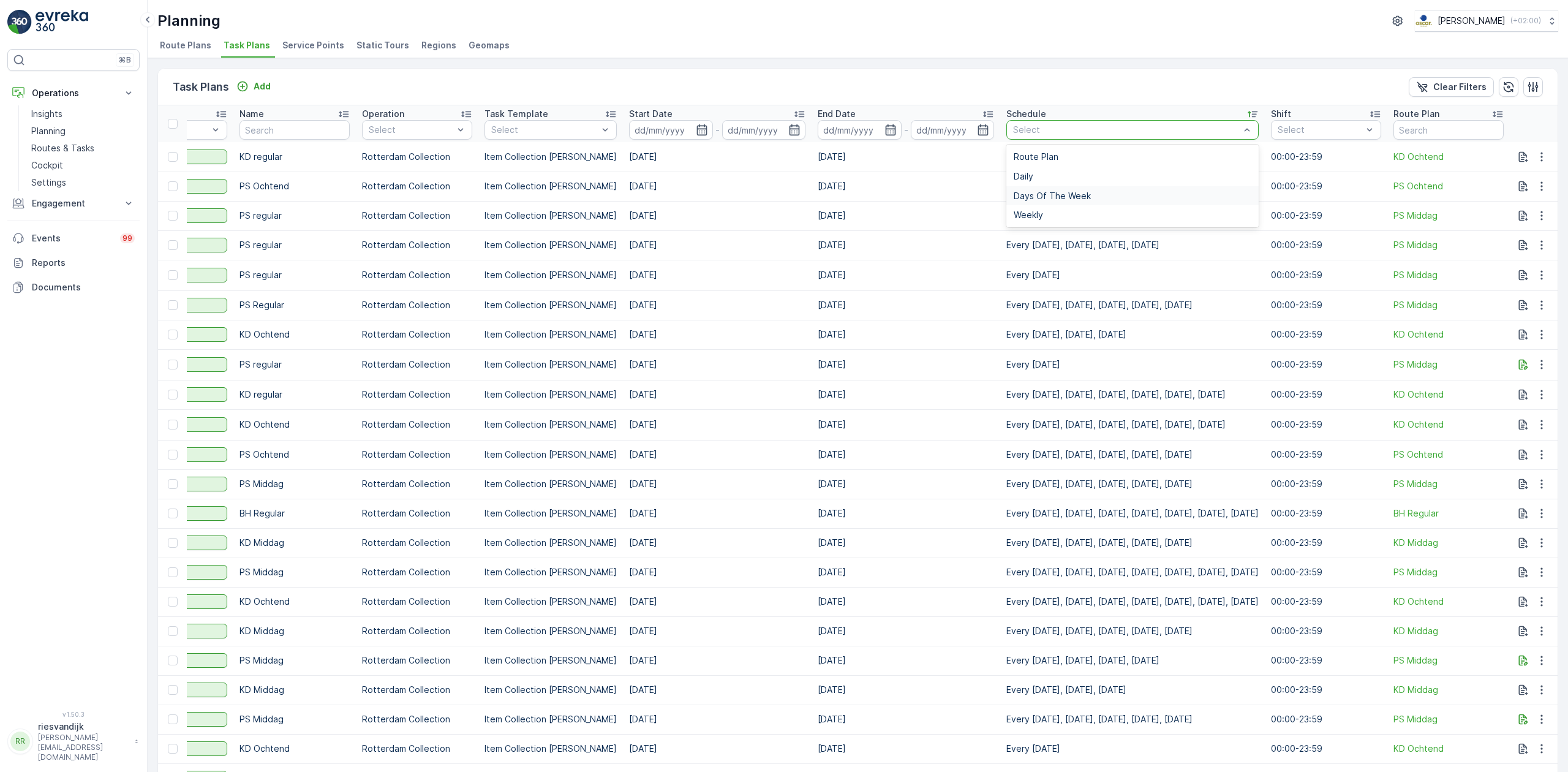
click at [1093, 199] on div "Days Of The Week" at bounding box center [1133, 196] width 238 height 10
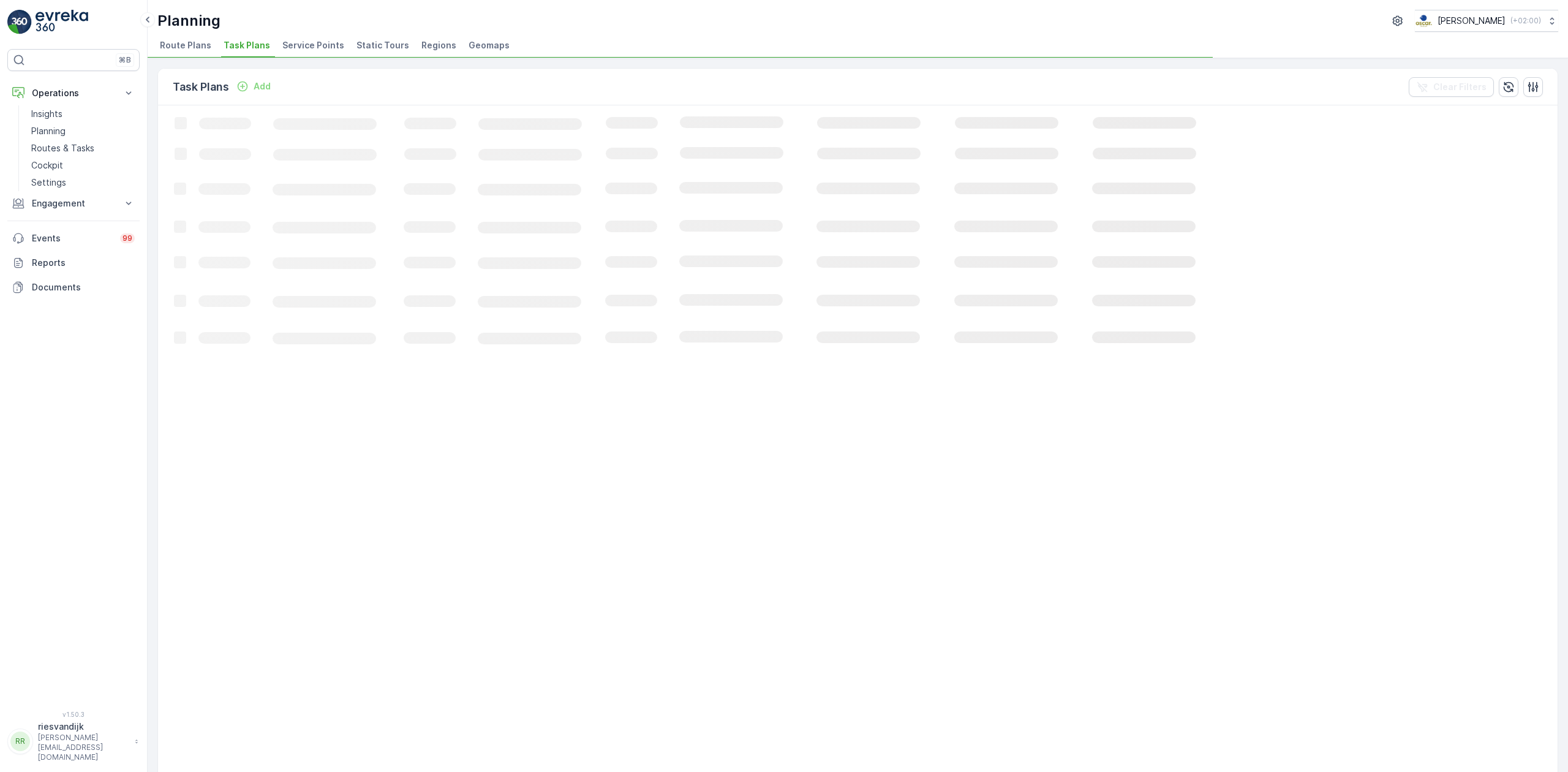
click at [1125, 131] on icon "Loading..." at bounding box center [746, 511] width 1176 height 812
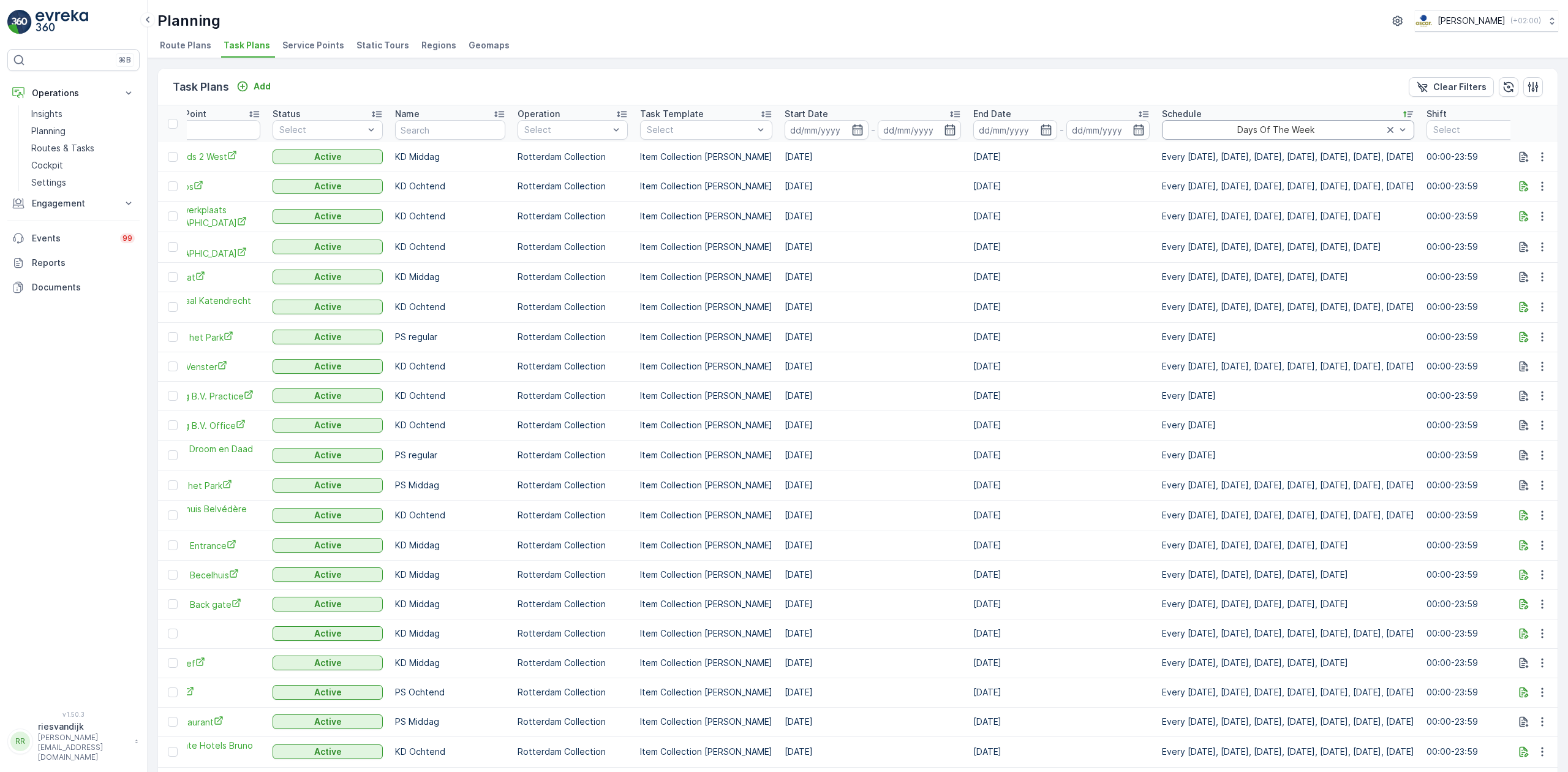
scroll to position [0, 245]
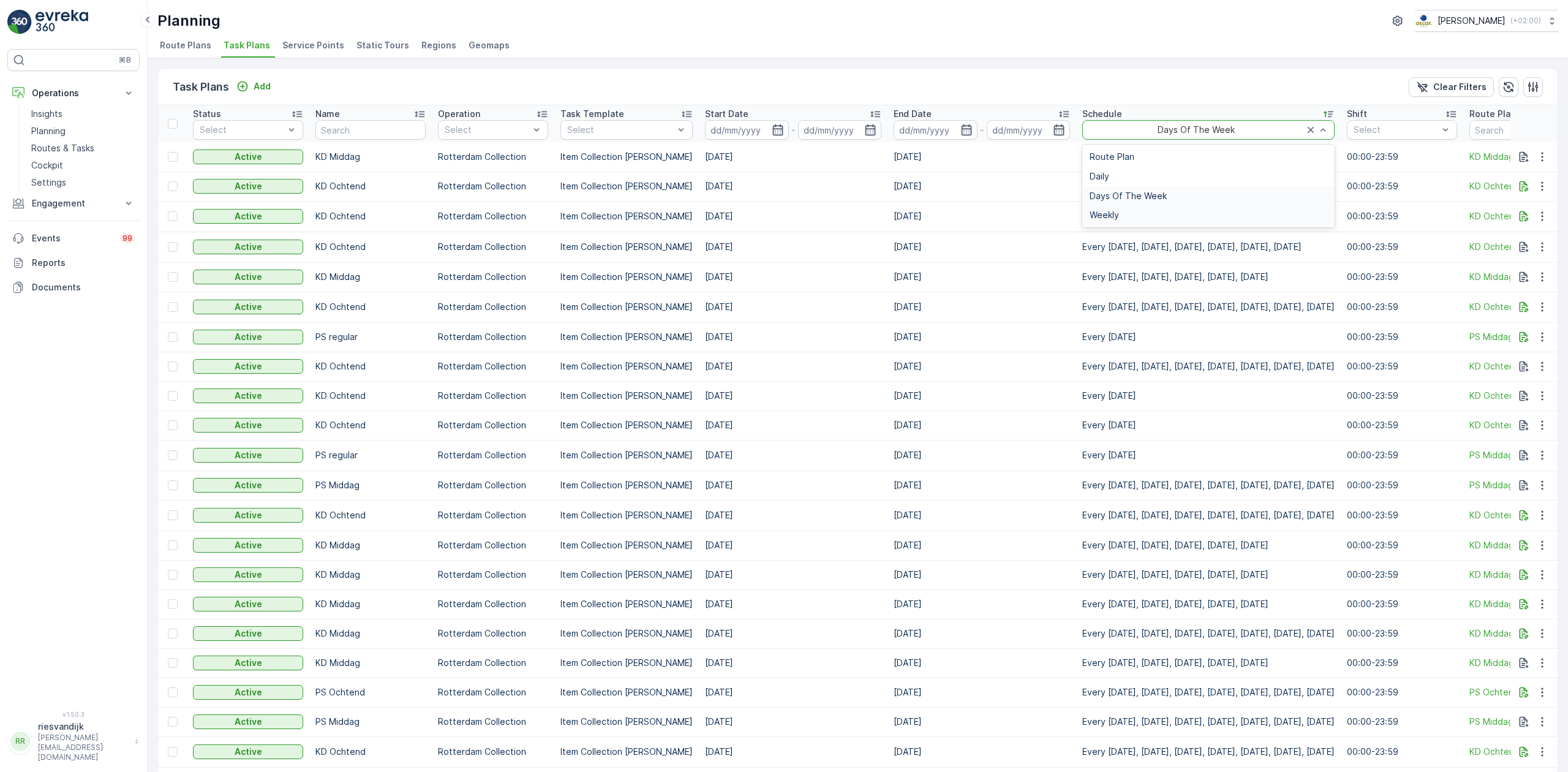
click at [1173, 218] on div "Weekly" at bounding box center [1209, 215] width 238 height 10
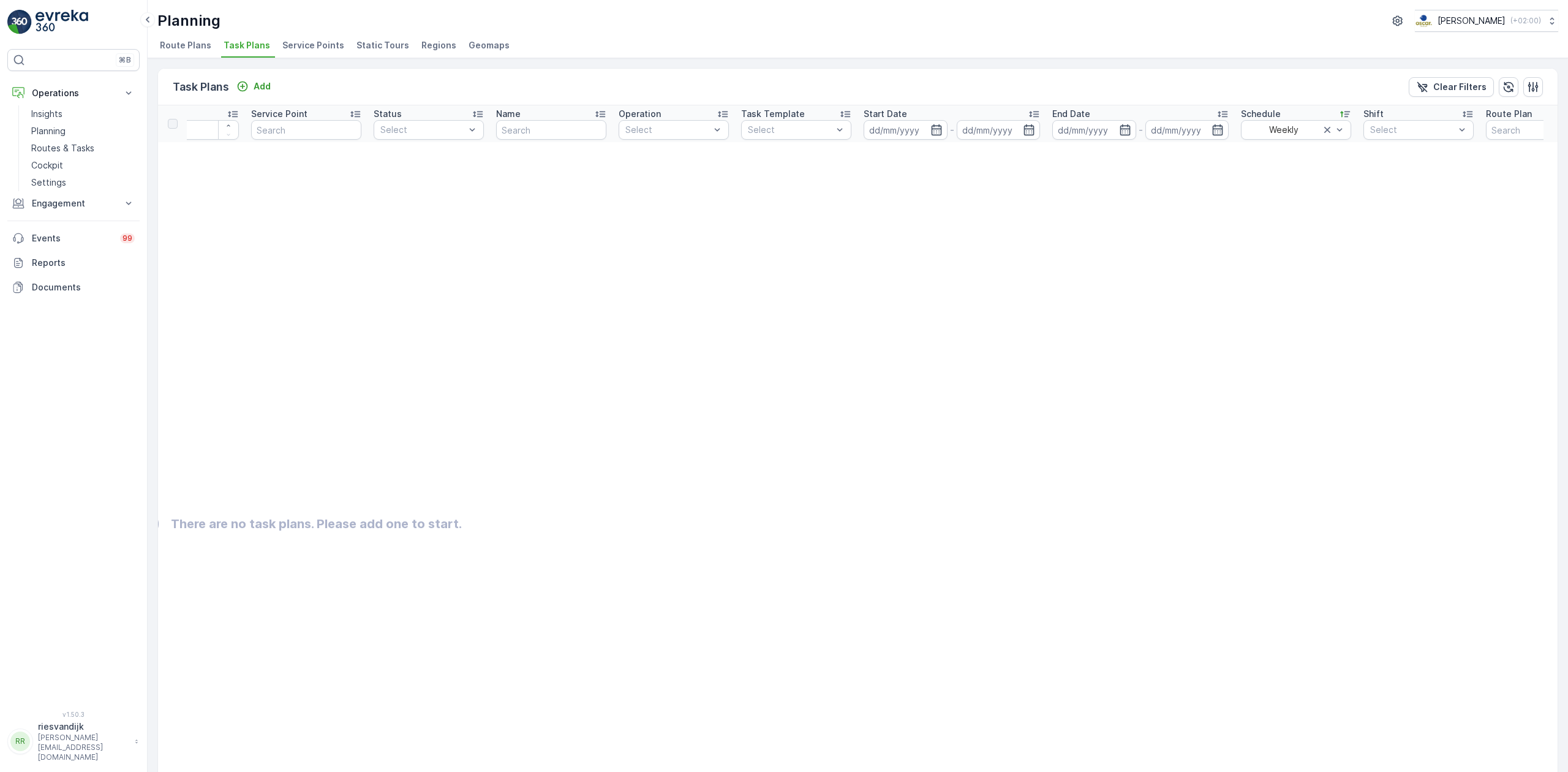
scroll to position [0, 126]
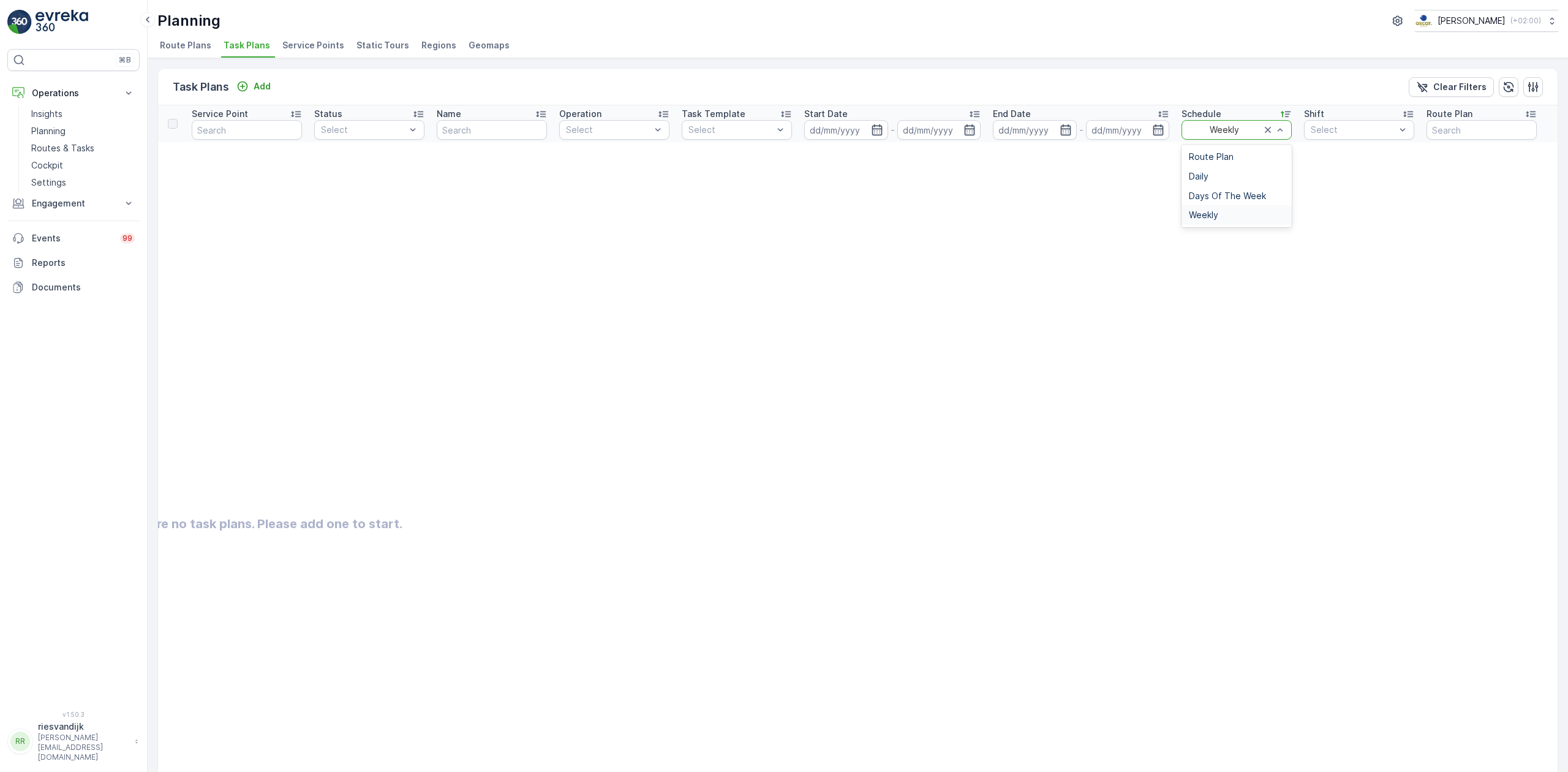
click at [1243, 139] on div "Weekly" at bounding box center [1236, 129] width 110 height 20
click at [1241, 160] on div "Route Plan" at bounding box center [1237, 157] width 96 height 10
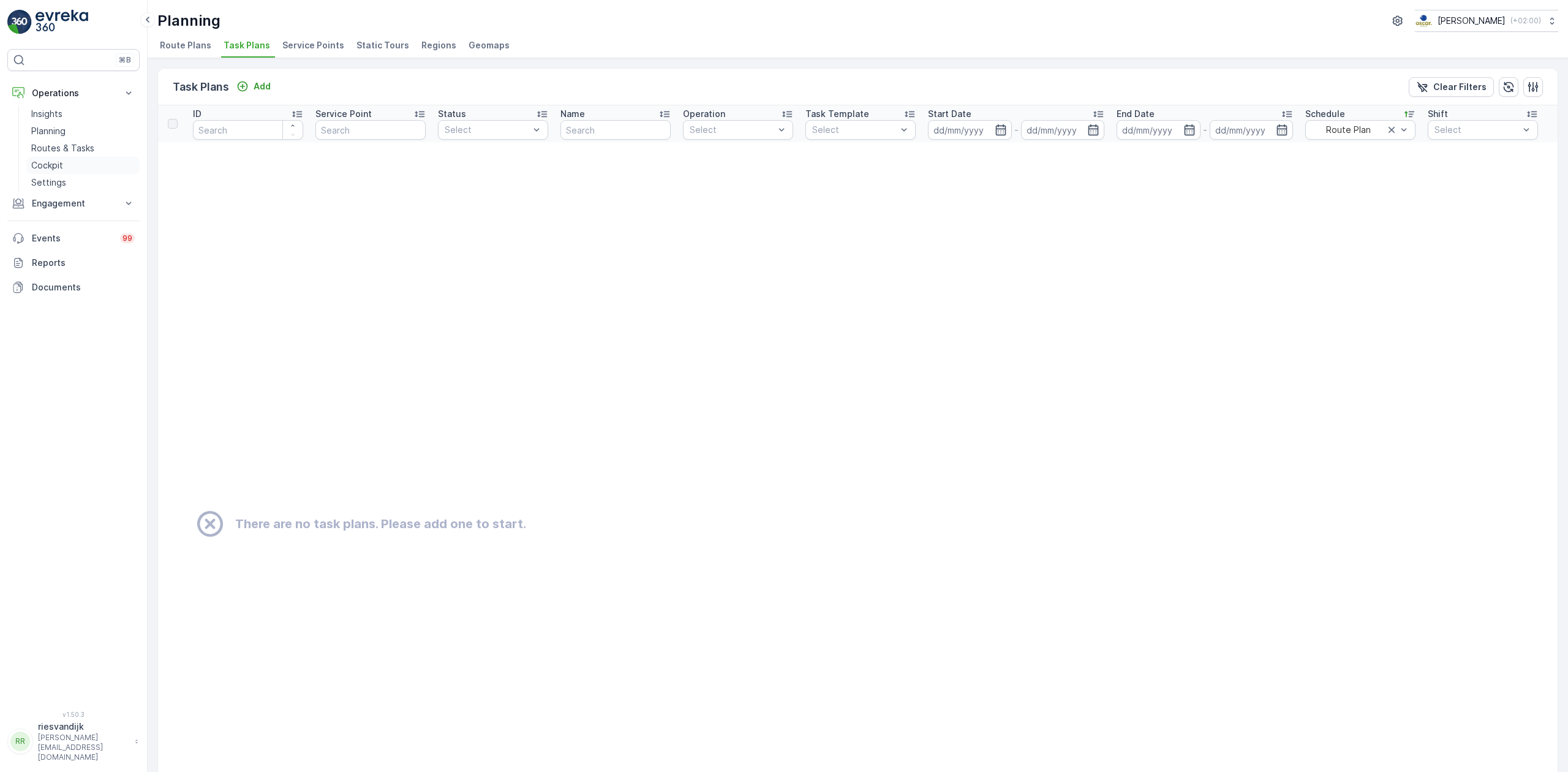
click at [58, 162] on p "Cockpit" at bounding box center [47, 165] width 32 height 13
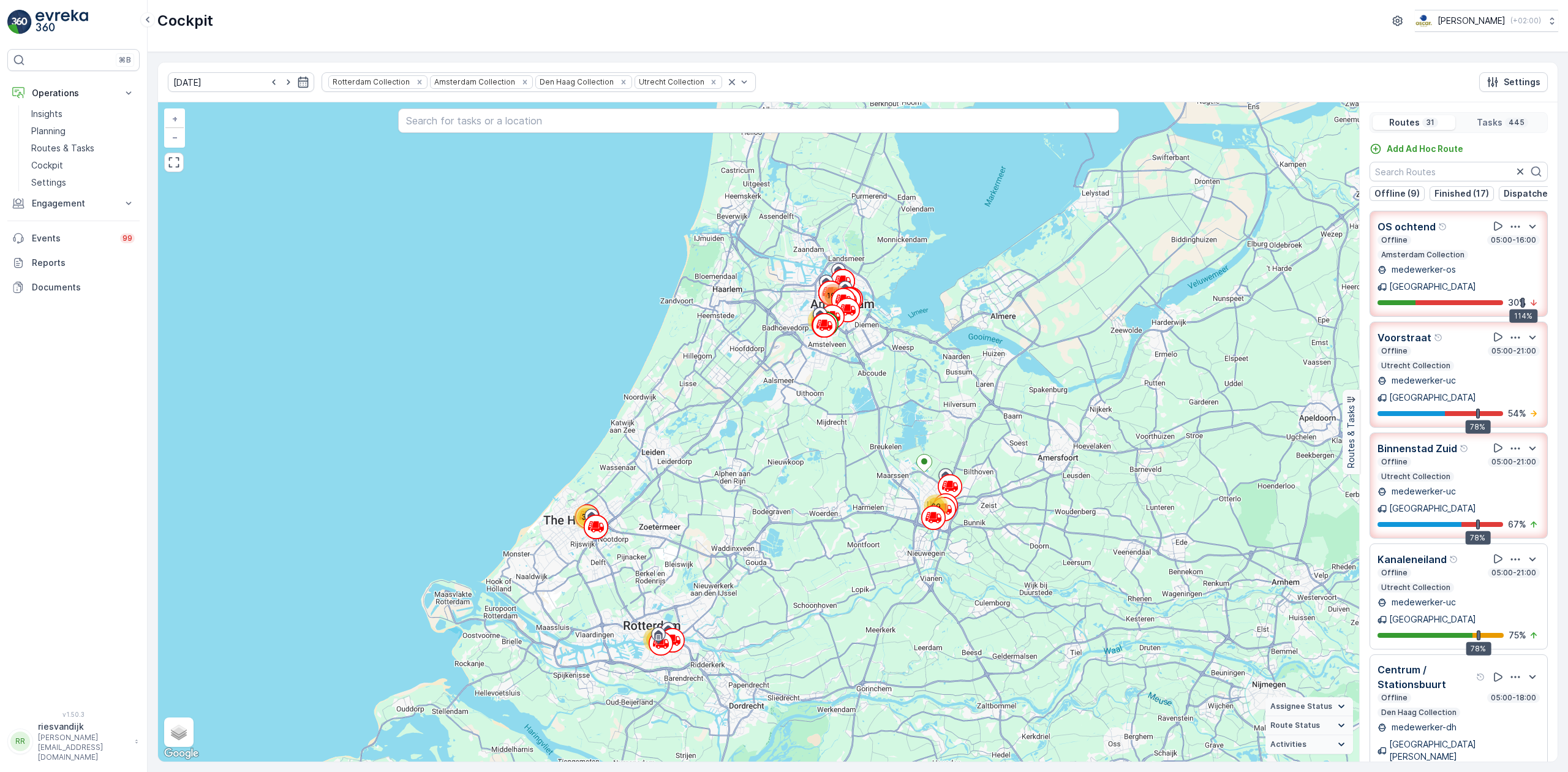
drag, startPoint x: 899, startPoint y: 323, endPoint x: 904, endPoint y: 375, distance: 52.2
click at [904, 375] on div "32 75 194 74 69 + − Satellite Roadmap Terrain Hybrid Leaflet Keyboard shortcuts…" at bounding box center [759, 432] width 1201 height 659
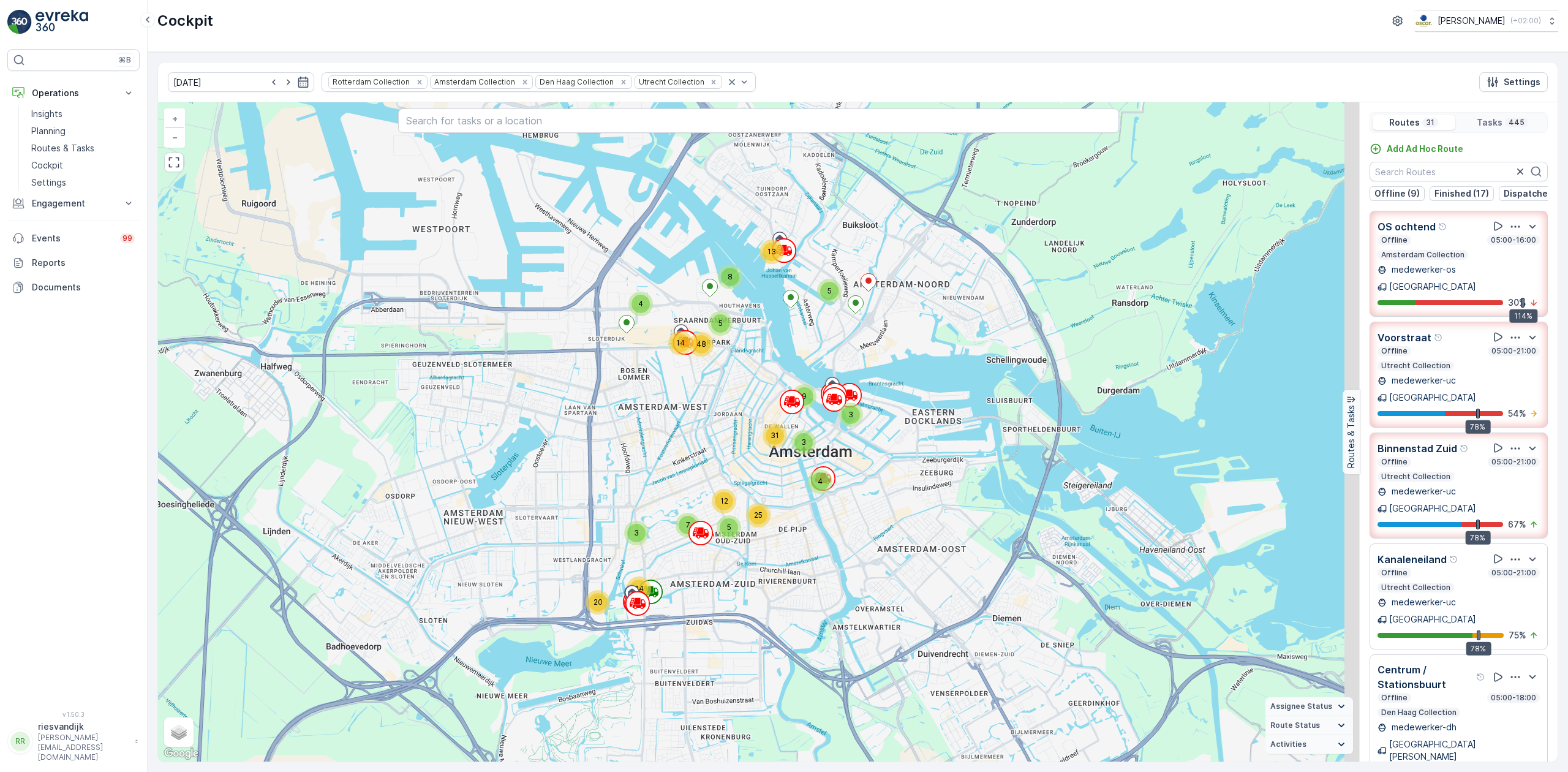
drag, startPoint x: 857, startPoint y: 353, endPoint x: 839, endPoint y: 345, distance: 19.7
click at [841, 345] on div "2 12 9 3 2 2 2 3 8 12 16 29 5 4 8 13 5 14 48 3 4 12 5 25 9 3 31 3 7 20 44 2 7 2…" at bounding box center [759, 432] width 1201 height 659
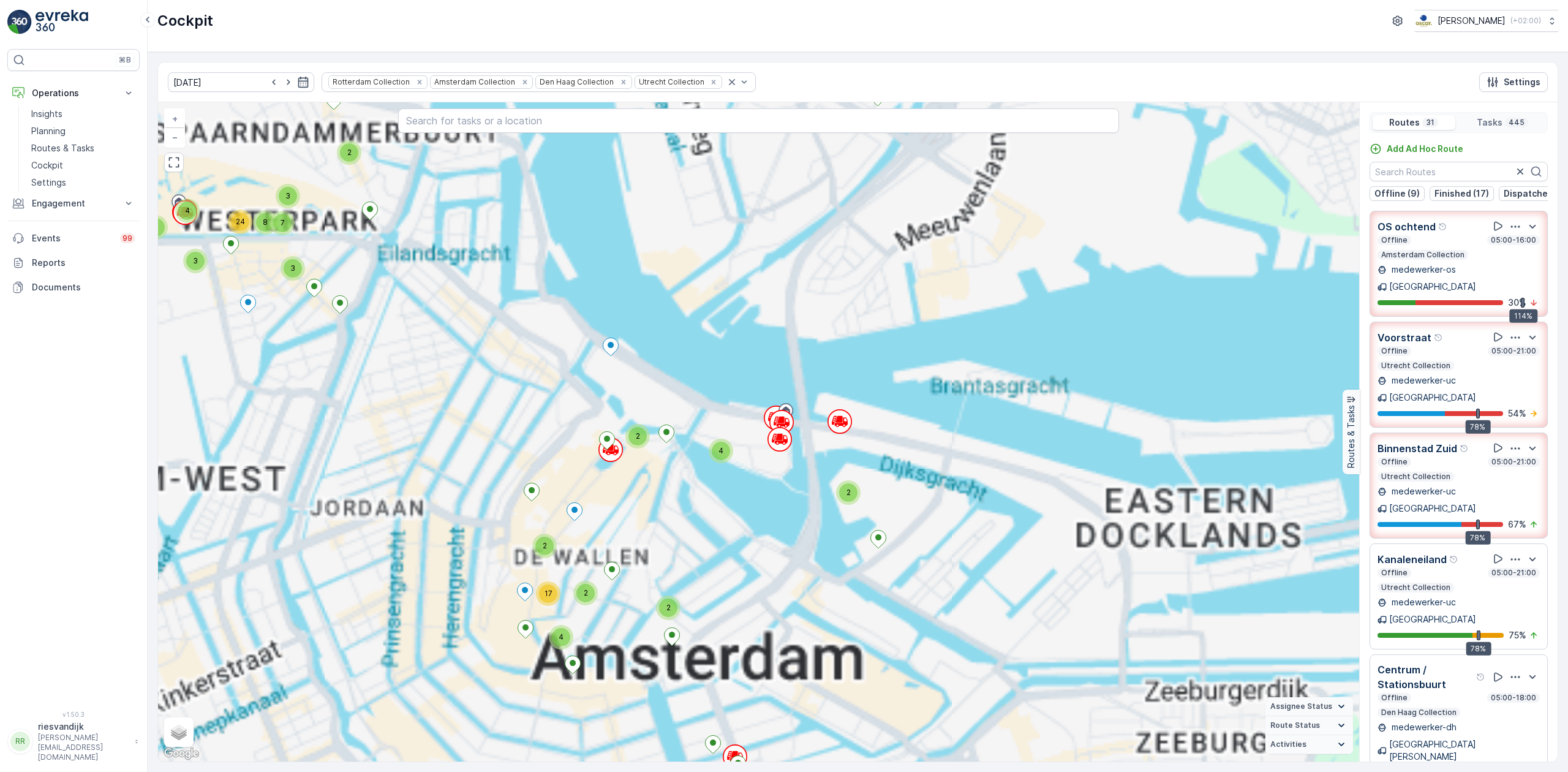
drag, startPoint x: 880, startPoint y: 338, endPoint x: 899, endPoint y: 331, distance: 20.2
click at [899, 331] on div "2 12 9 3 2 2 2 3 8 12 16 29 5 4 8 13 5 14 48 3 4 12 5 25 9 3 31 3 7 20 44 2 7 2…" at bounding box center [759, 432] width 1201 height 659
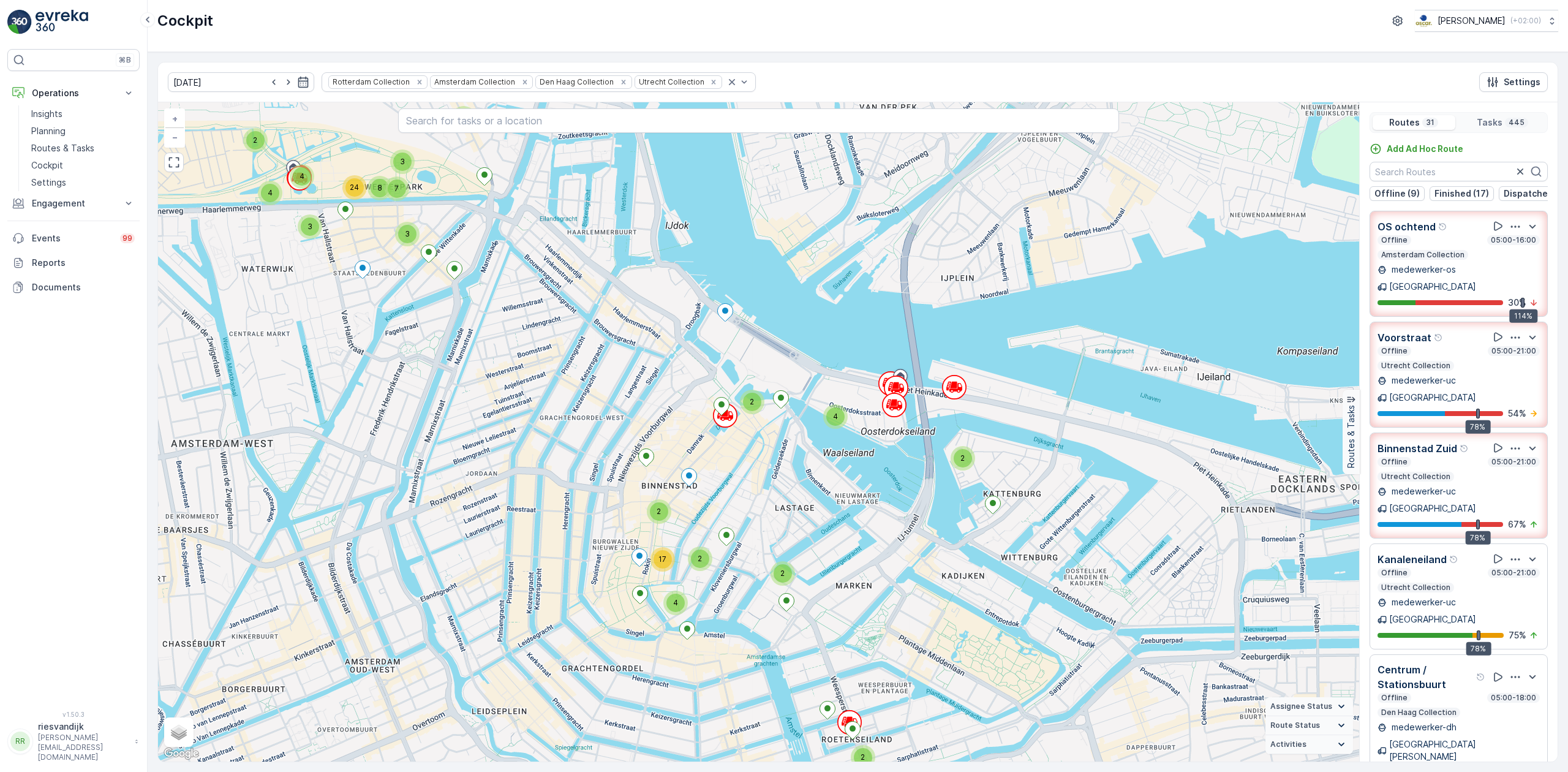
drag, startPoint x: 317, startPoint y: 192, endPoint x: 486, endPoint y: 323, distance: 213.8
click at [481, 319] on div "2 2 3 2 2 2 2 2 2 2 5 5 2 3 5 4 2 2 3 4 15 3 2 2 2 2 2 3 5 2 3 2 4 4 3 8 24 3 7…" at bounding box center [759, 432] width 1201 height 659
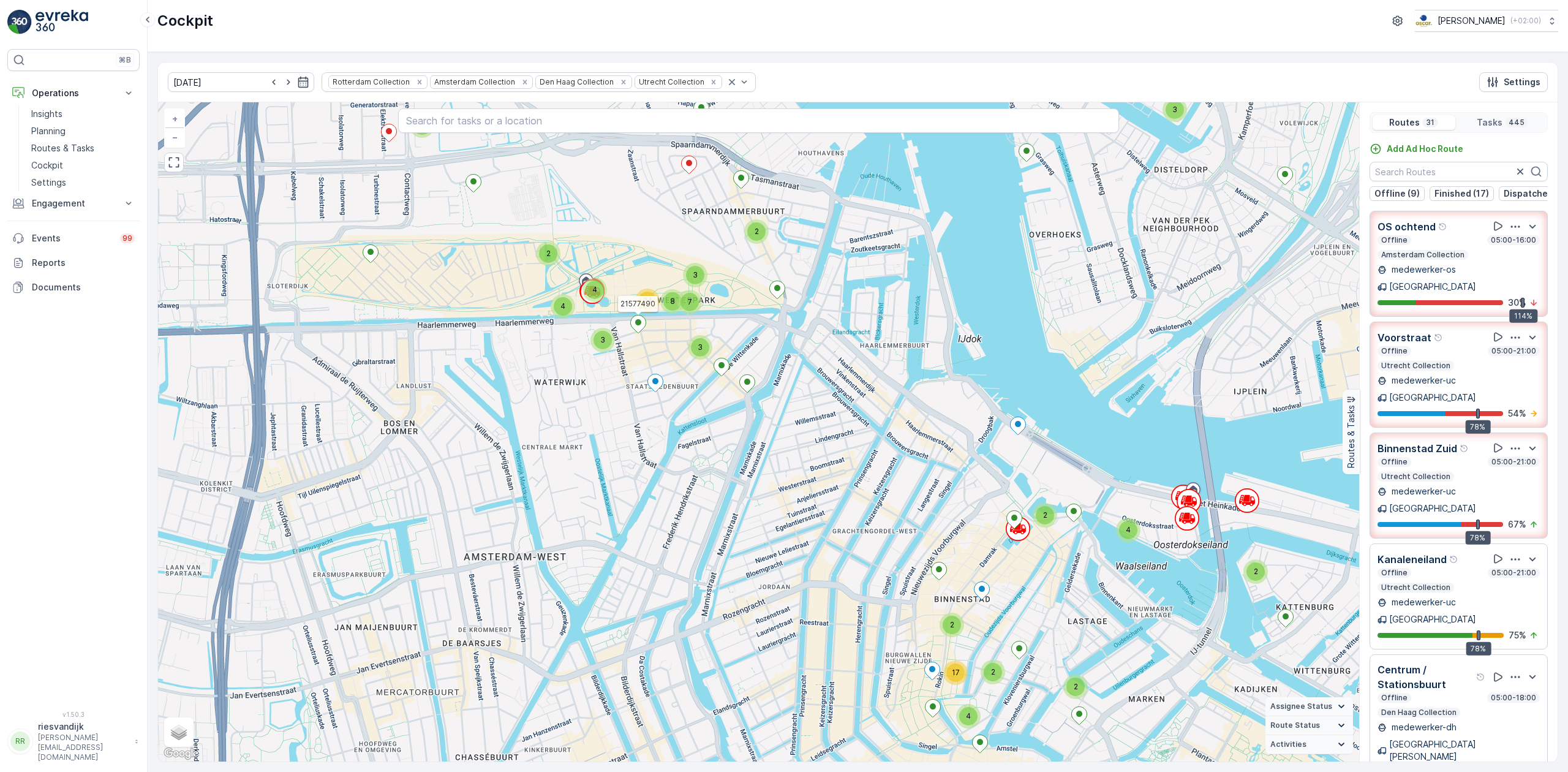
drag, startPoint x: 910, startPoint y: 295, endPoint x: 829, endPoint y: 241, distance: 97.3
click at [853, 247] on div "2 2 3 2 2 2 2 2 2 2 5 5 2 3 5 4 2 2 3 4 15 3 2 2 2 2 2 3 5 2 3 2 4 4 3 8 24 3 7…" at bounding box center [759, 432] width 1201 height 659
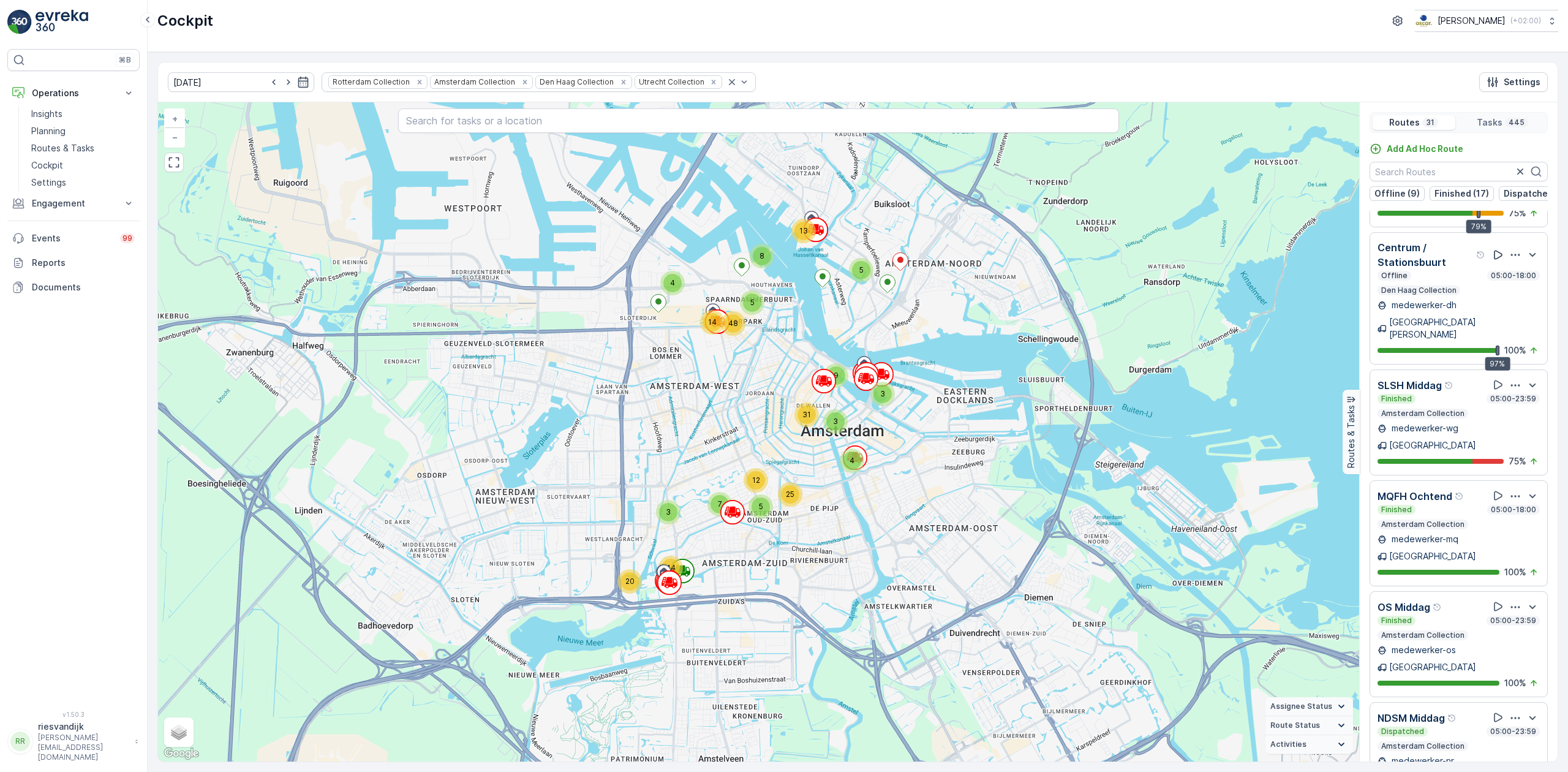
scroll to position [490, 0]
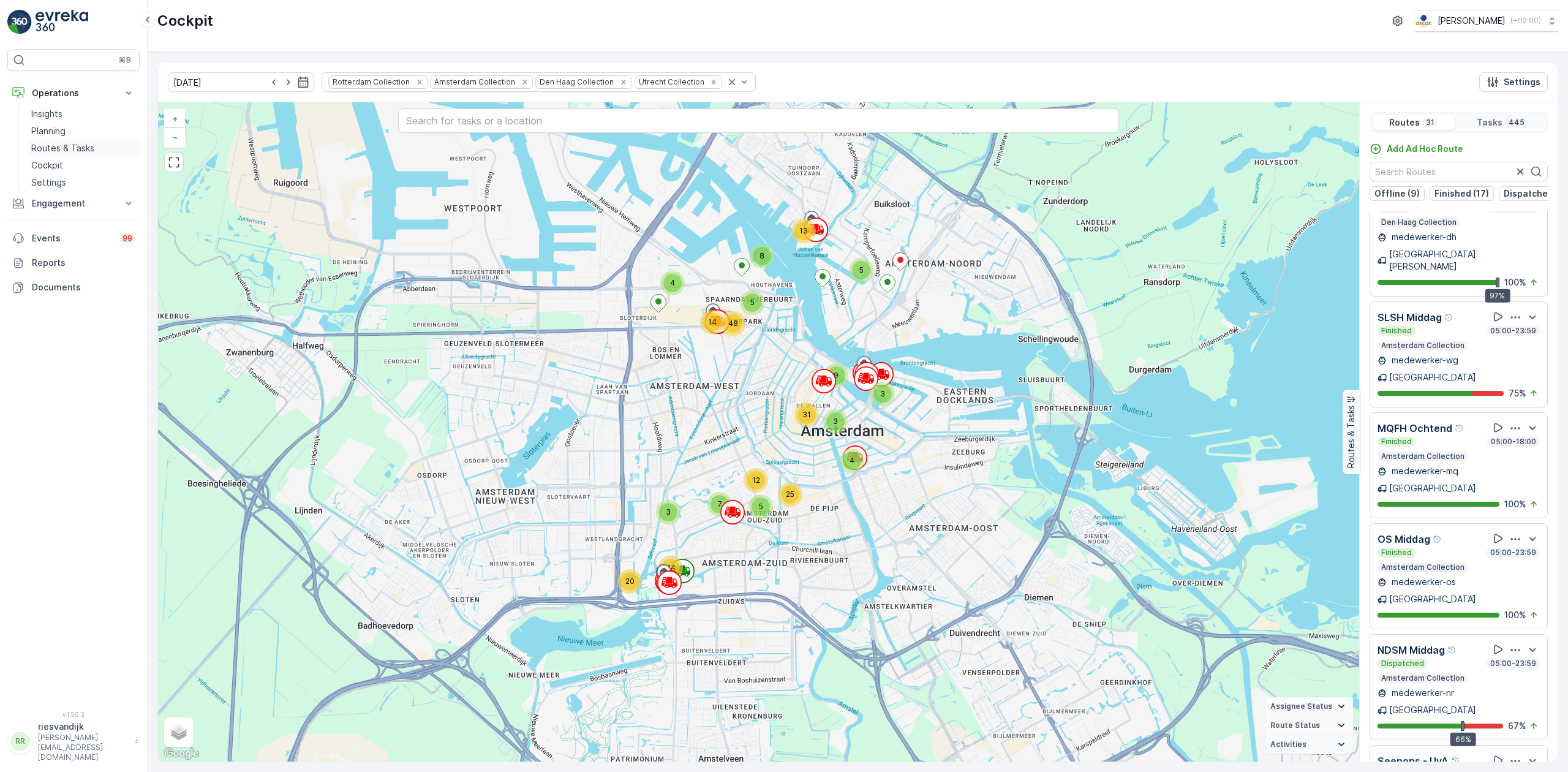
click at [85, 145] on p "Routes & Tasks" at bounding box center [63, 149] width 63 height 13
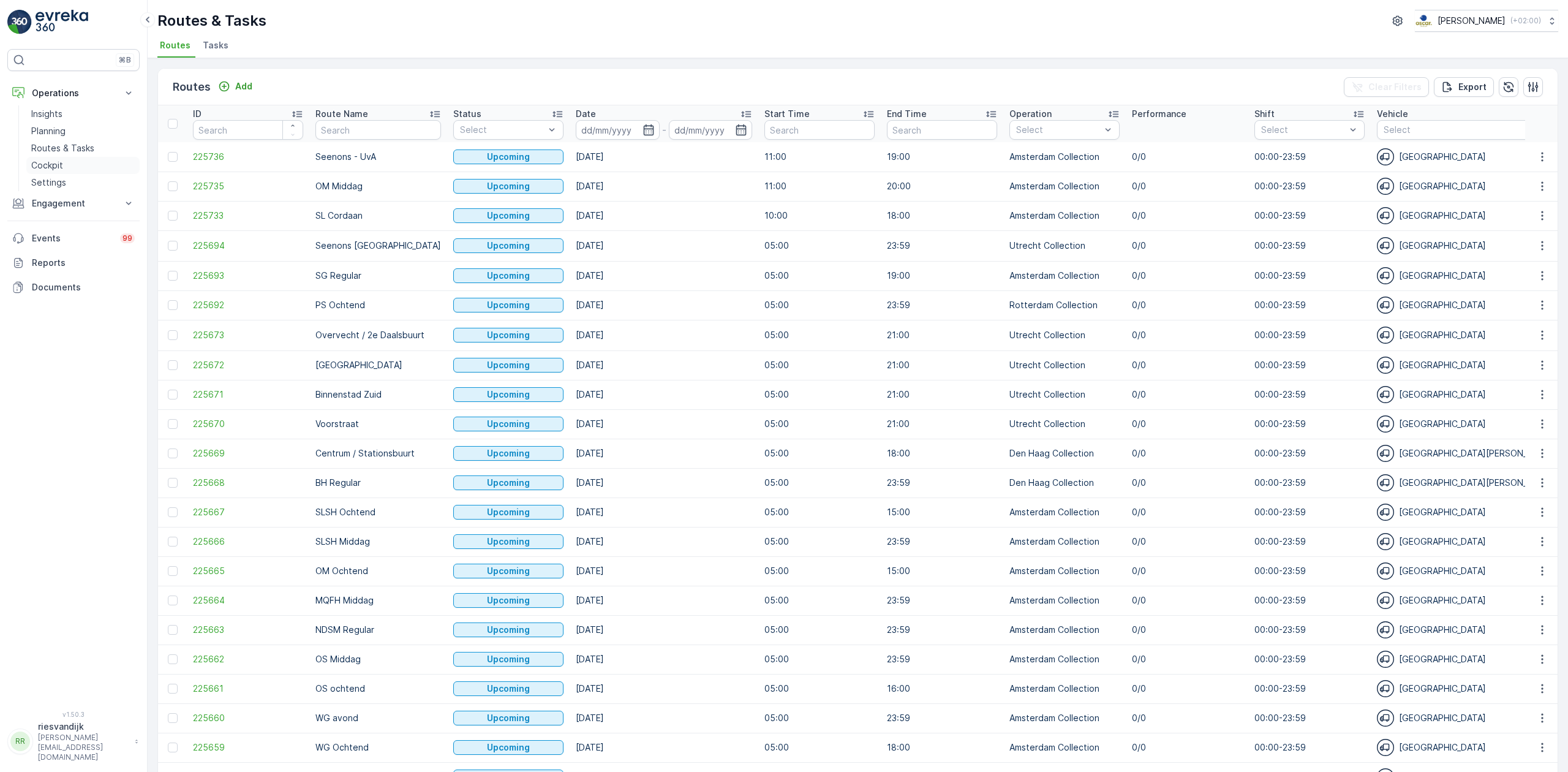
click at [52, 162] on p "Cockpit" at bounding box center [47, 165] width 32 height 13
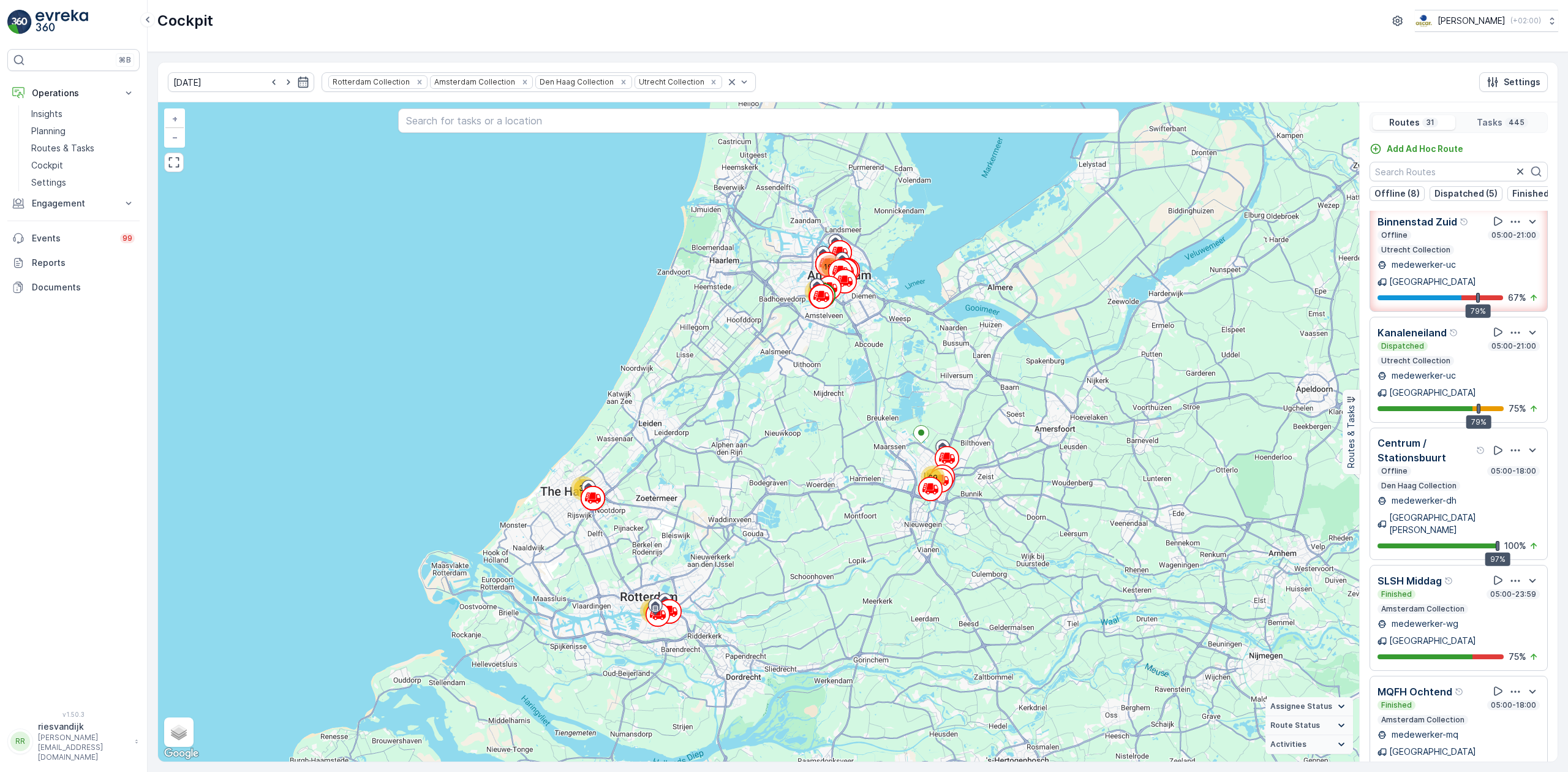
scroll to position [326, 0]
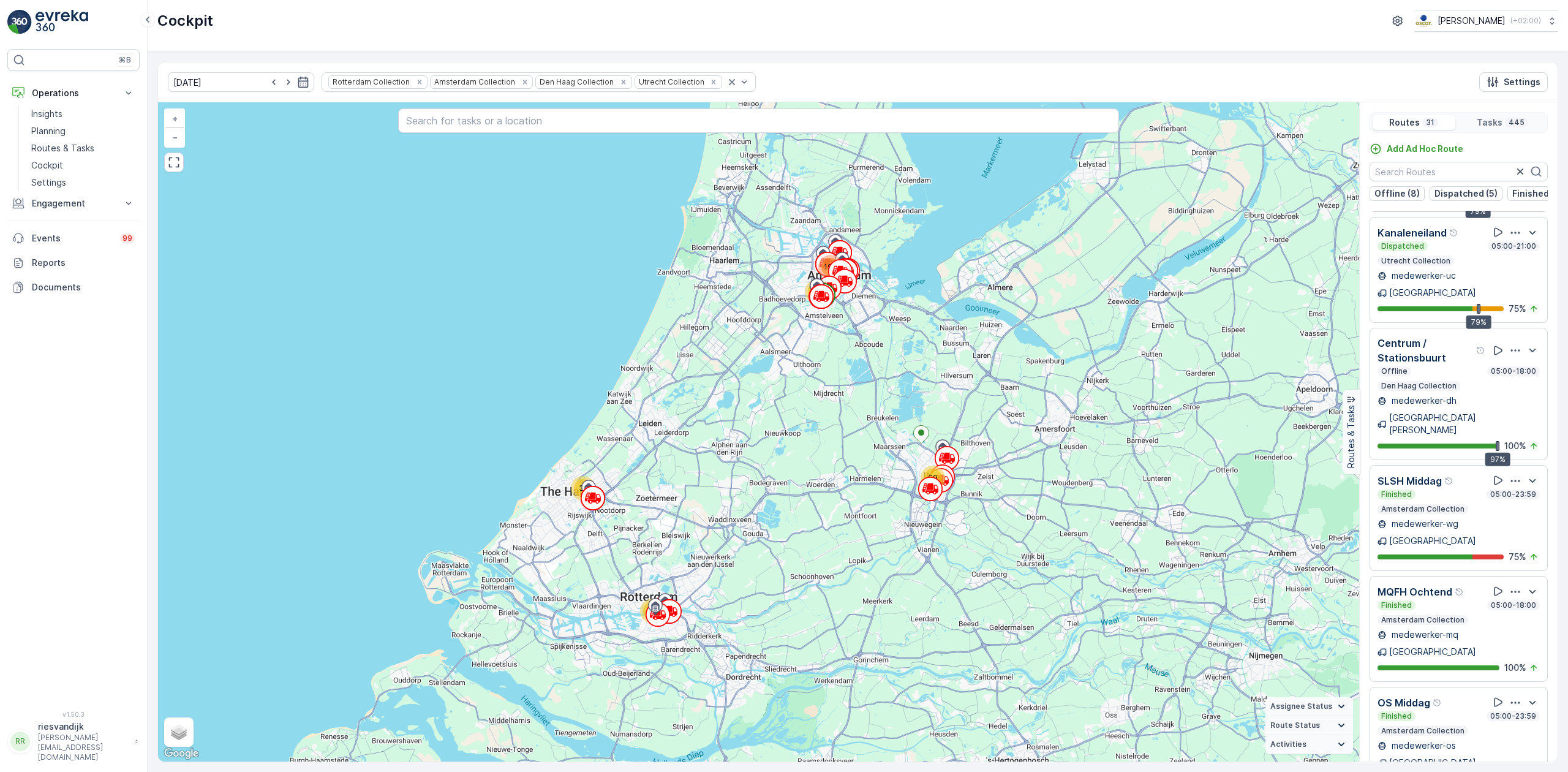
click at [1509, 474] on icon "button" at bounding box center [1516, 481] width 13 height 13
click at [1507, 508] on span "See More Details" at bounding box center [1514, 514] width 71 height 13
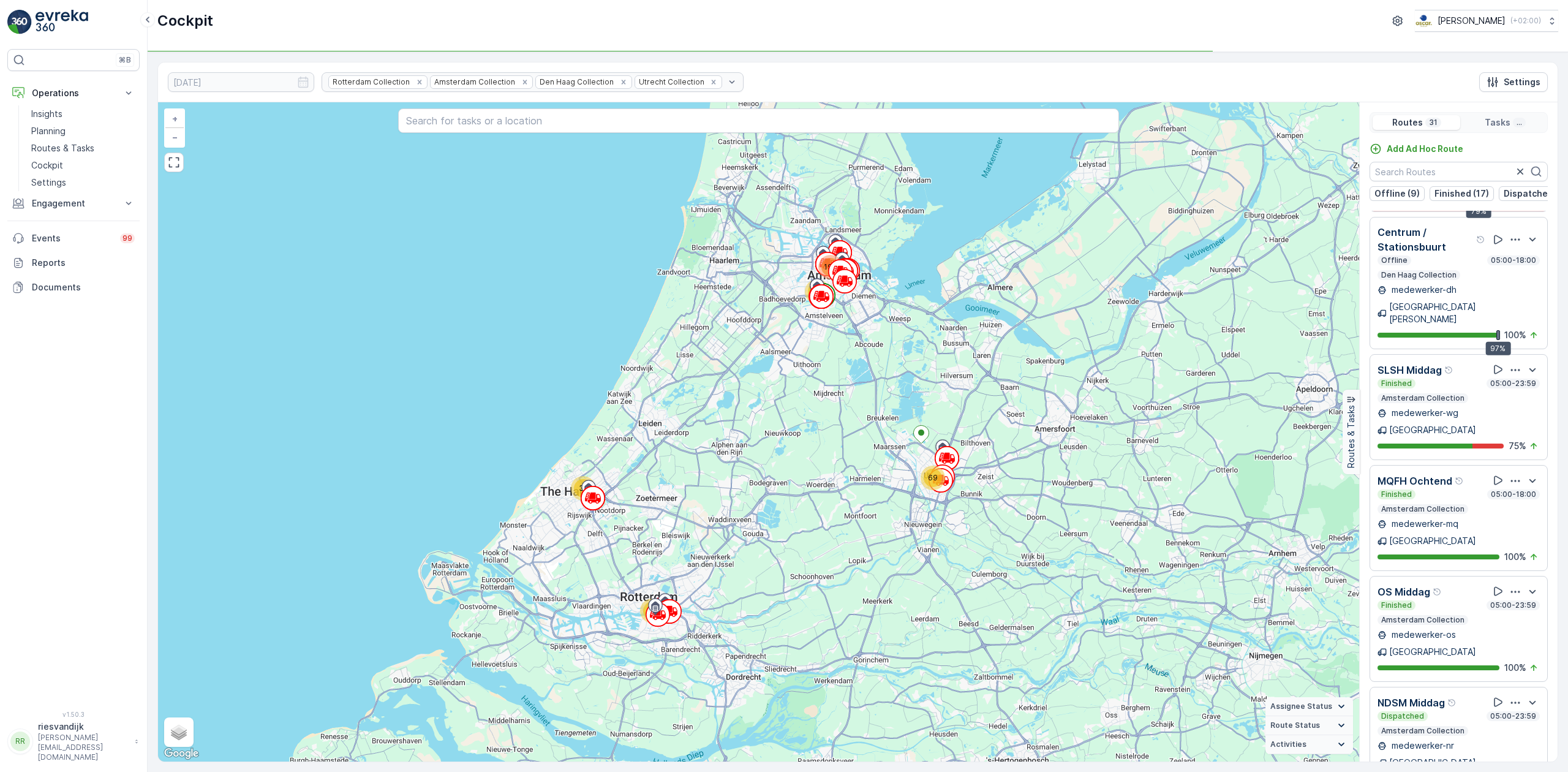
scroll to position [233, 0]
